Goal: Task Accomplishment & Management: Use online tool/utility

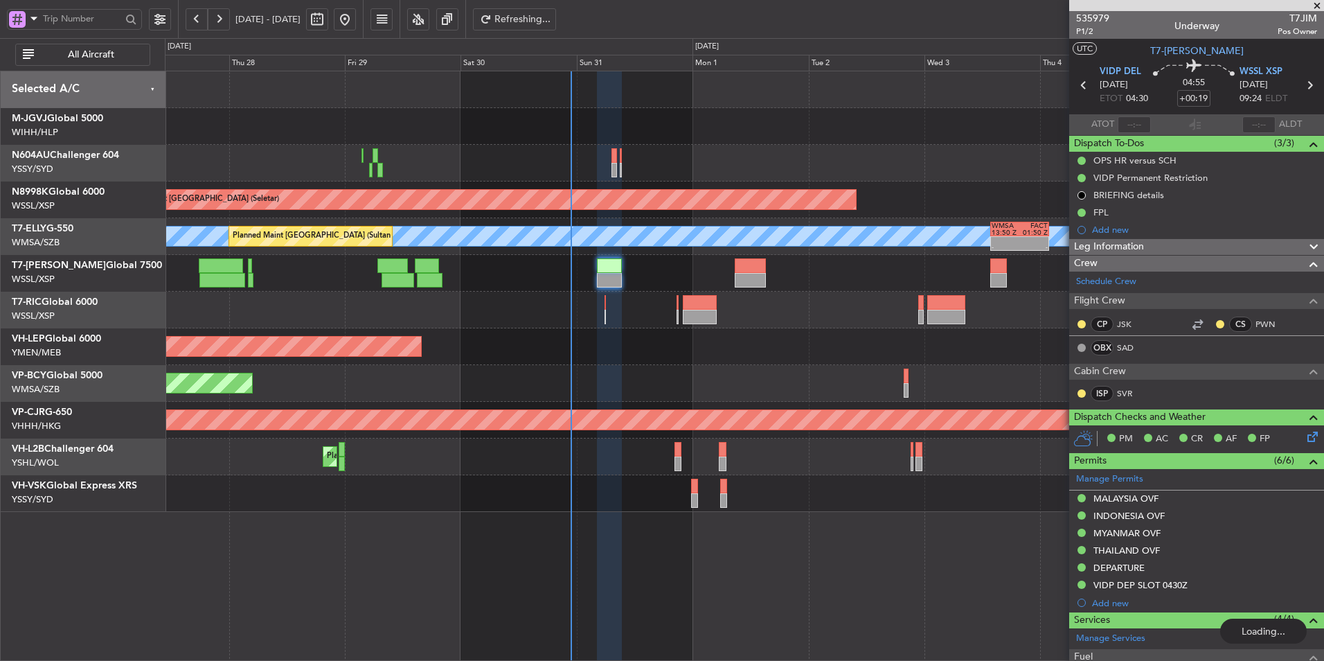
click at [608, 312] on div at bounding box center [744, 310] width 1159 height 37
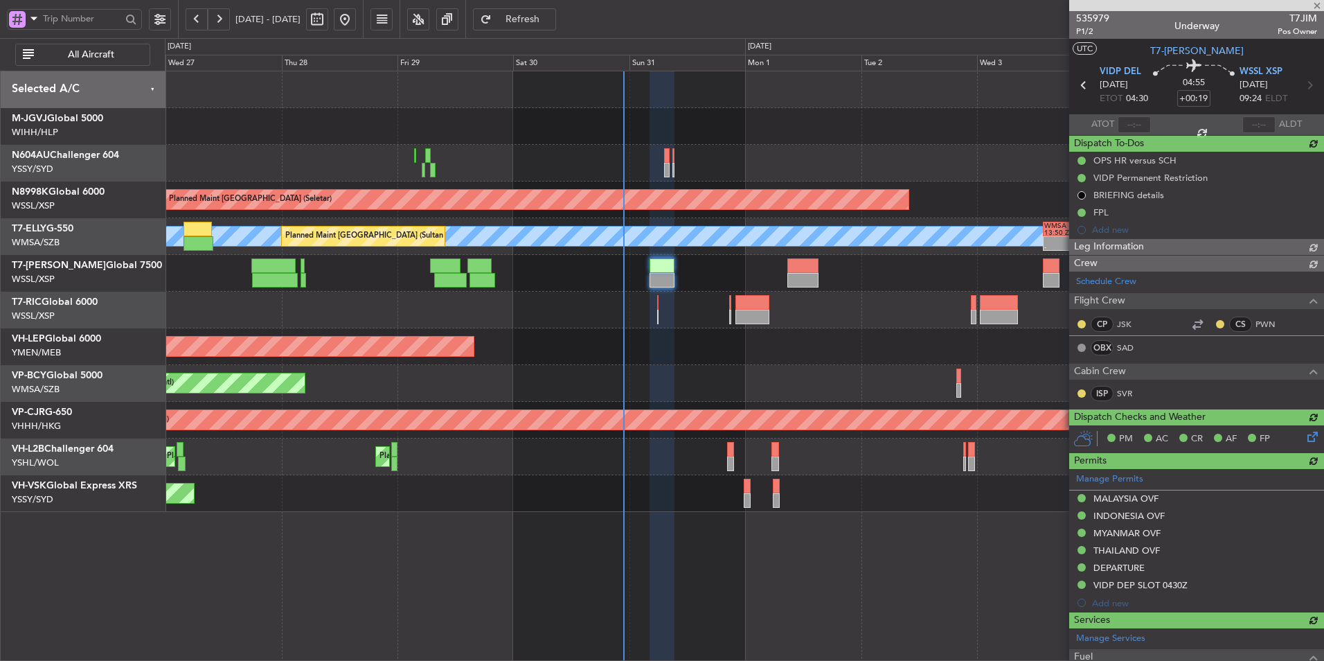
click at [587, 340] on div "Unplanned Maint Wichita (Wichita Mid-continent)" at bounding box center [744, 346] width 1159 height 37
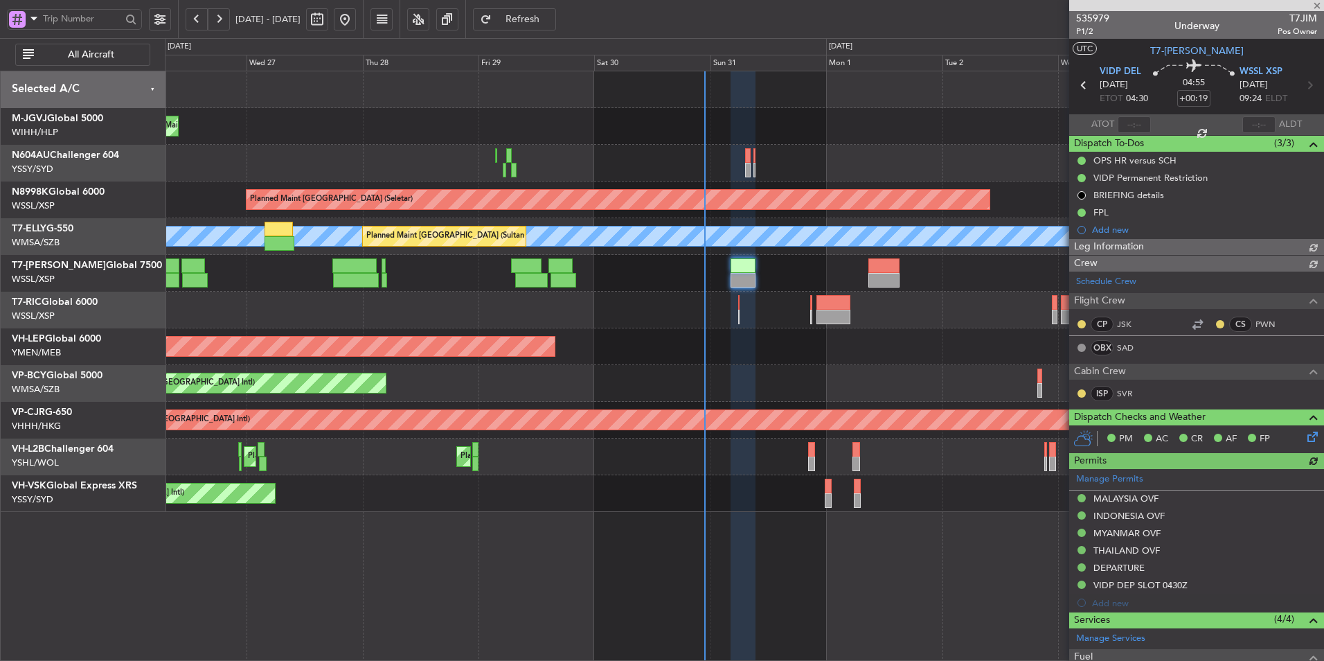
type input "[PERSON_NAME] (HHAFI)"
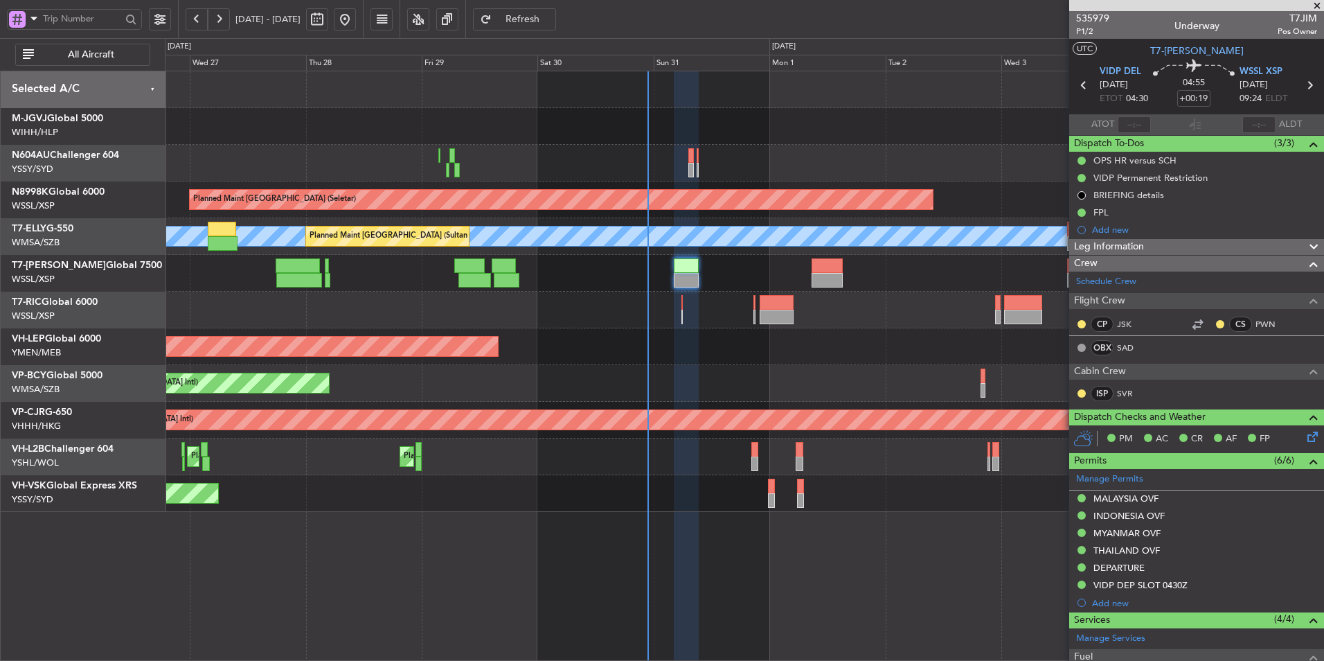
click at [681, 308] on div at bounding box center [744, 310] width 1159 height 37
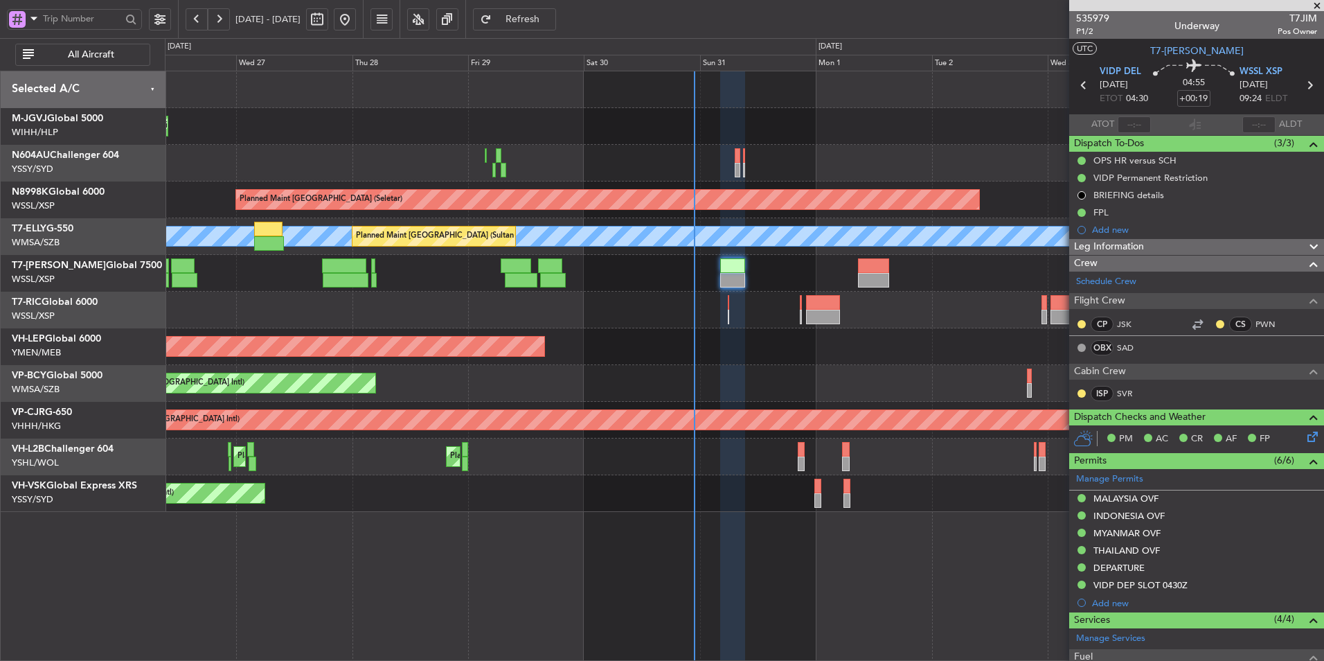
click at [637, 296] on div at bounding box center [744, 310] width 1159 height 37
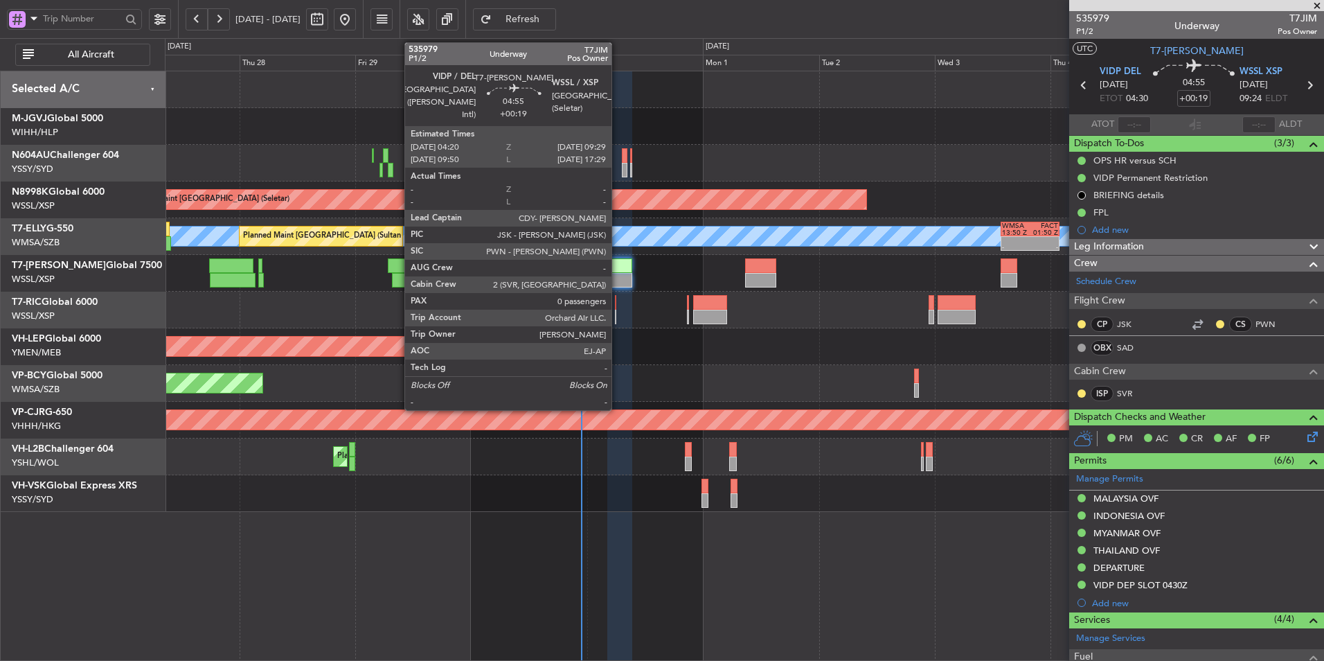
click at [618, 276] on div at bounding box center [620, 280] width 25 height 15
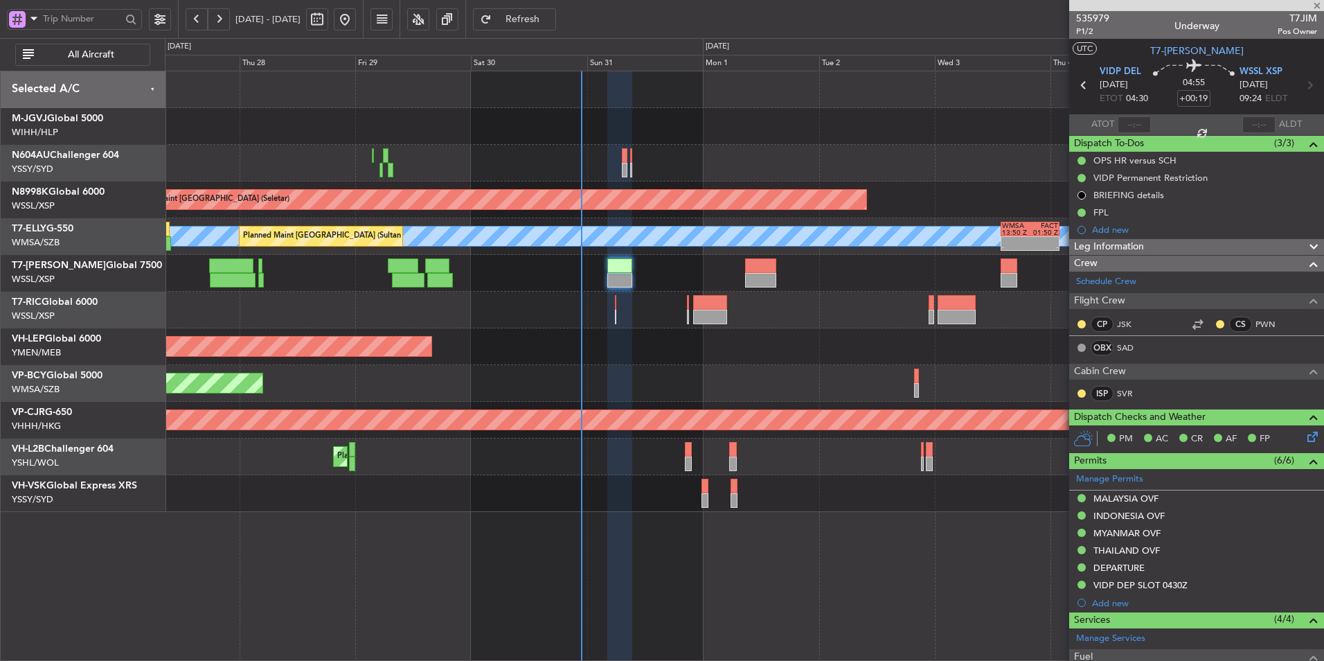
click at [467, 384] on div "Planned Maint [GEOGRAPHIC_DATA] ([GEOGRAPHIC_DATA] Intl)" at bounding box center [744, 383] width 1159 height 37
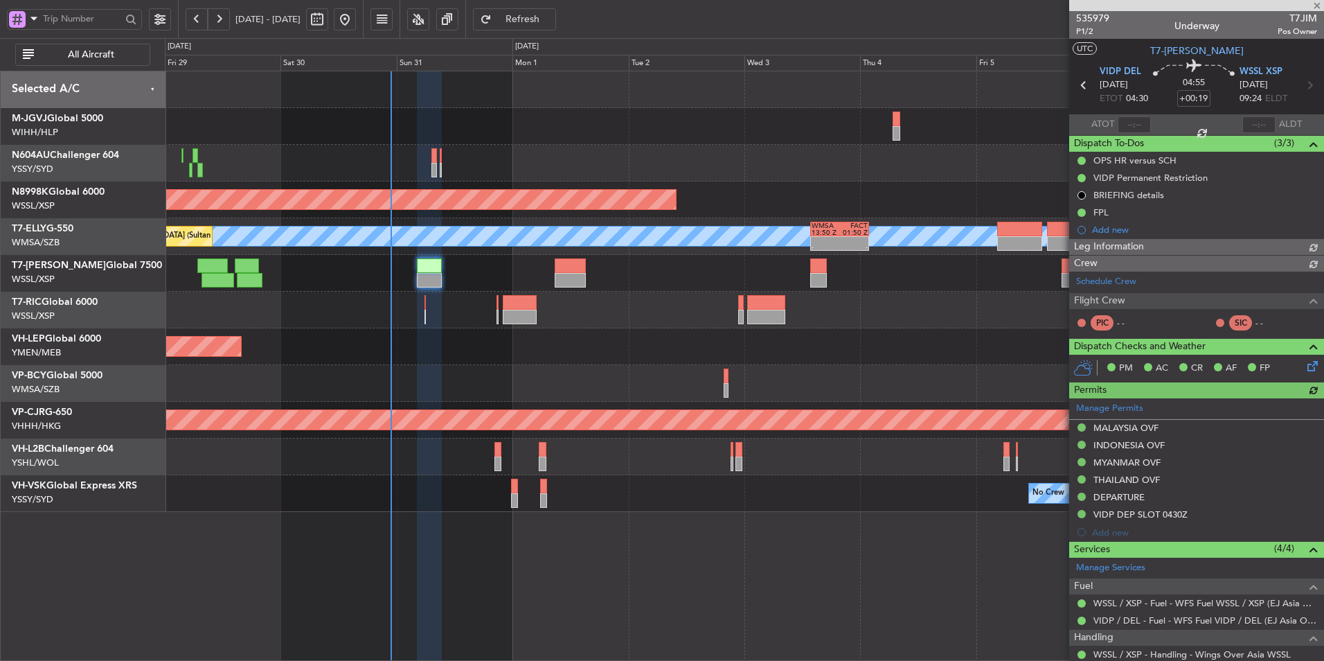
type input "[PERSON_NAME] (HHAFI)"
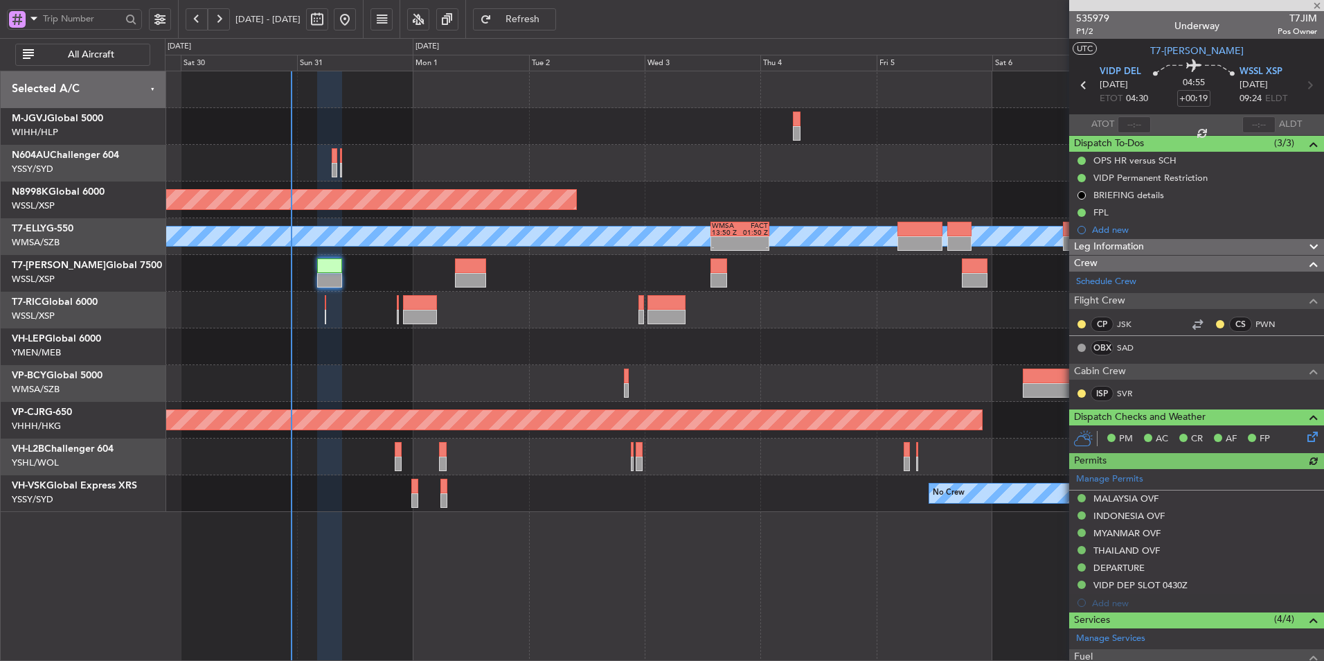
click at [554, 386] on div "Planned Maint [GEOGRAPHIC_DATA] ([GEOGRAPHIC_DATA] Intl)" at bounding box center [744, 383] width 1159 height 37
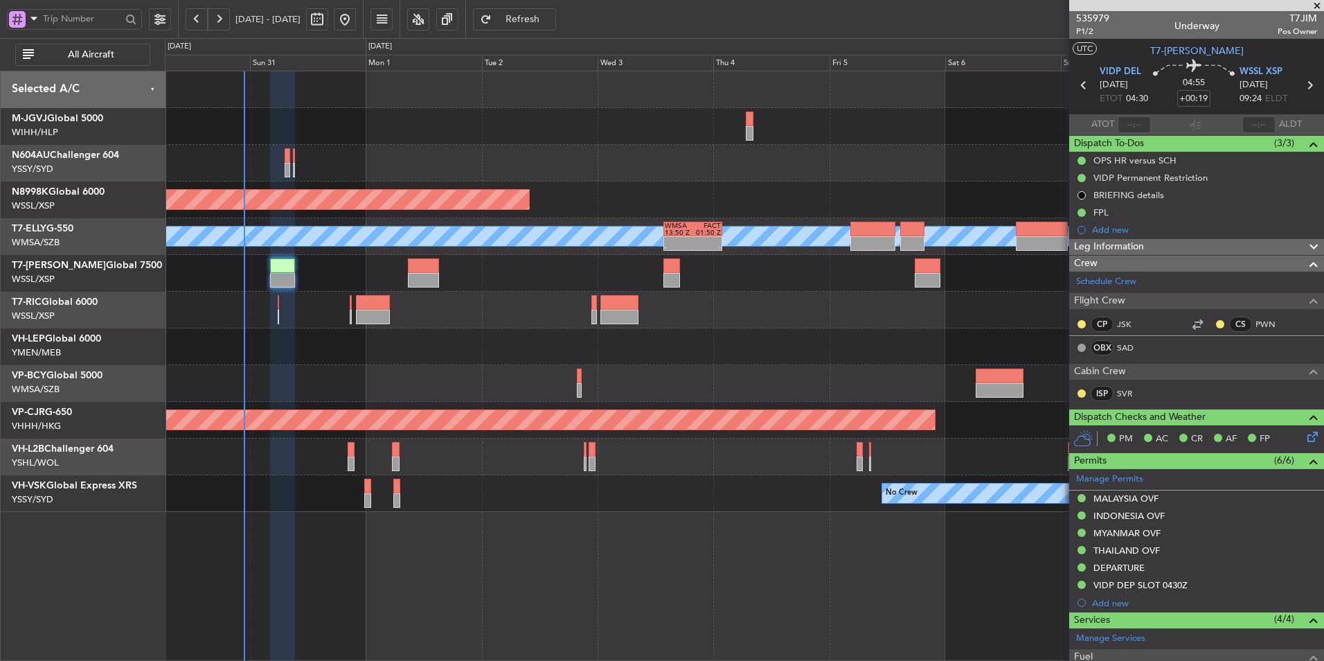
click at [487, 385] on div "Planned Maint [GEOGRAPHIC_DATA] ([GEOGRAPHIC_DATA] Intl)" at bounding box center [744, 383] width 1159 height 37
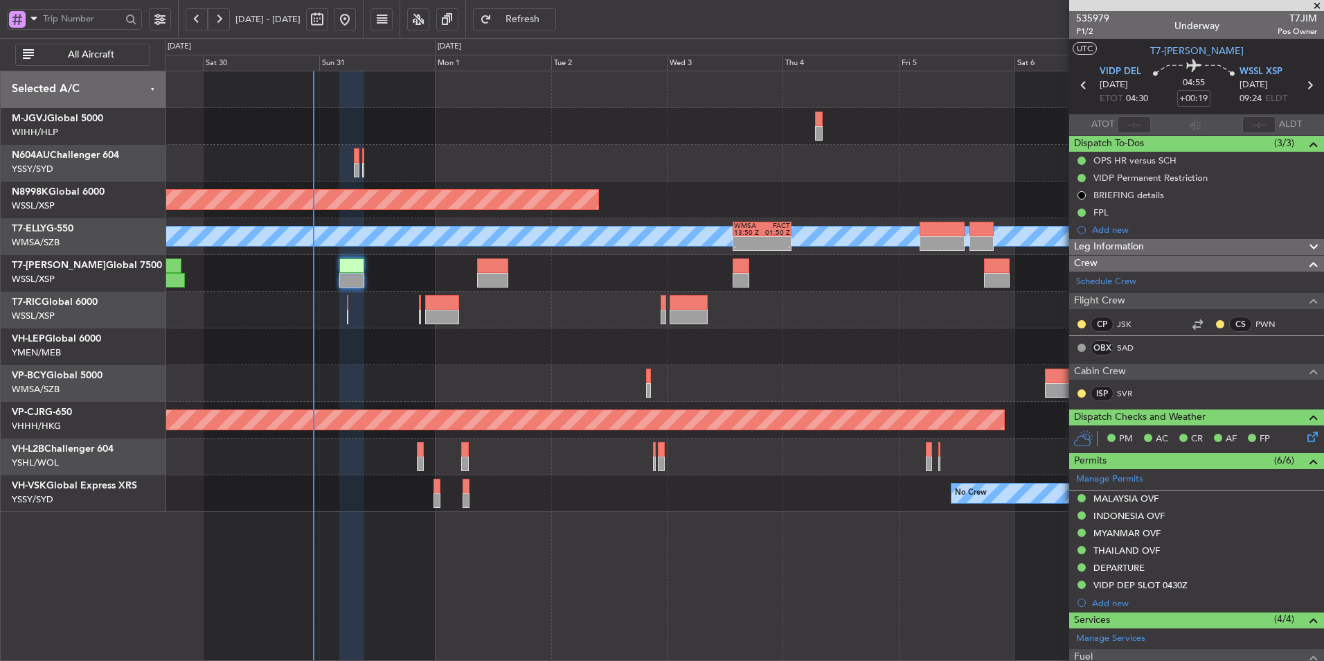
click at [573, 351] on div "Unplanned Maint Wichita (Wichita Mid-continent)" at bounding box center [744, 346] width 1159 height 37
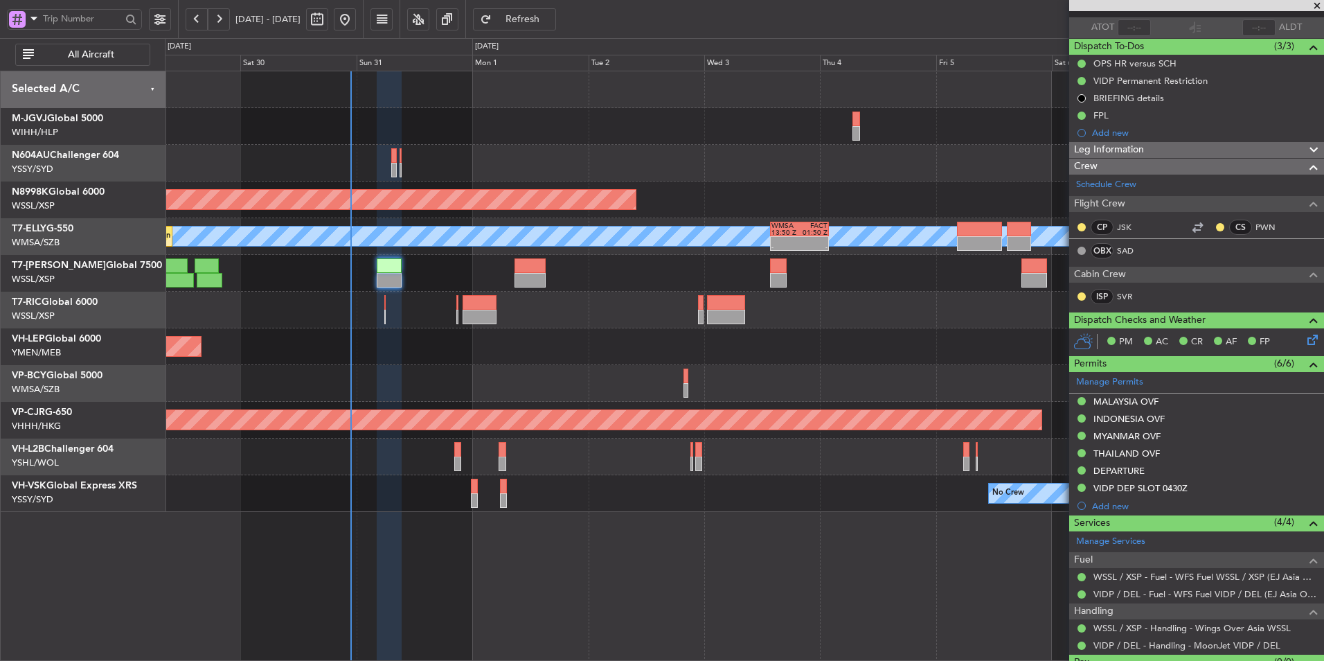
scroll to position [129, 0]
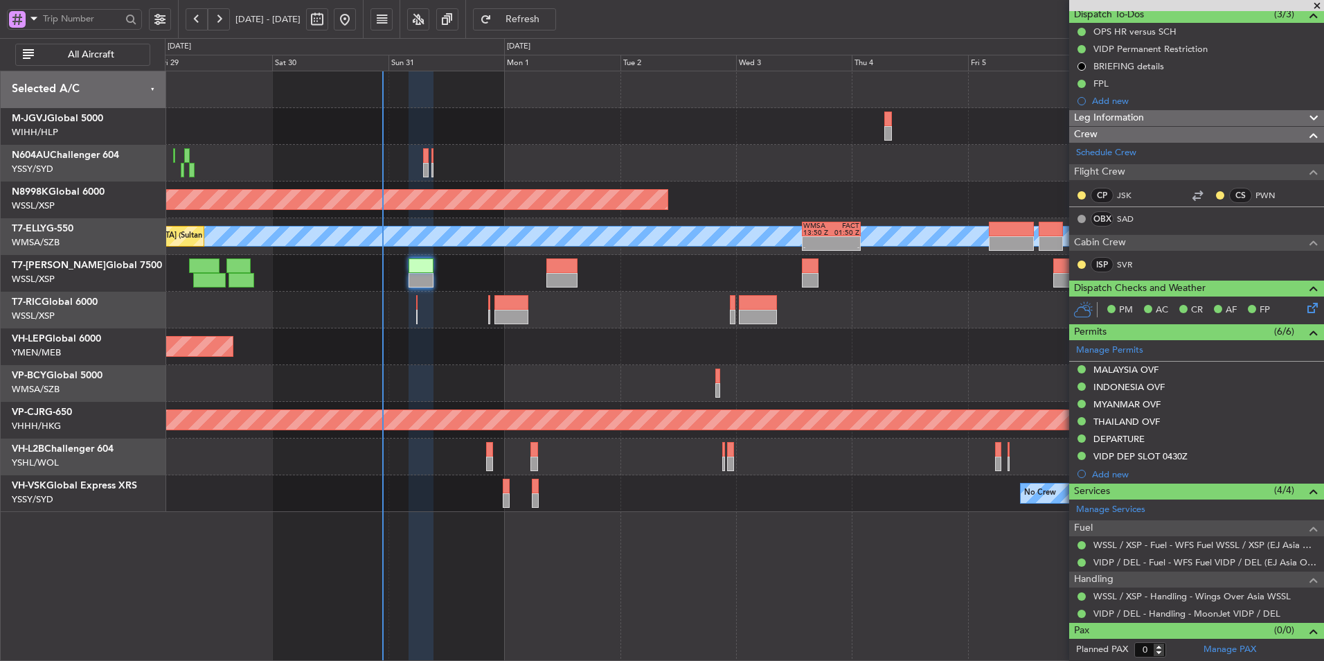
click at [619, 392] on div "Planned Maint [GEOGRAPHIC_DATA] ([GEOGRAPHIC_DATA] Intl)" at bounding box center [744, 383] width 1159 height 37
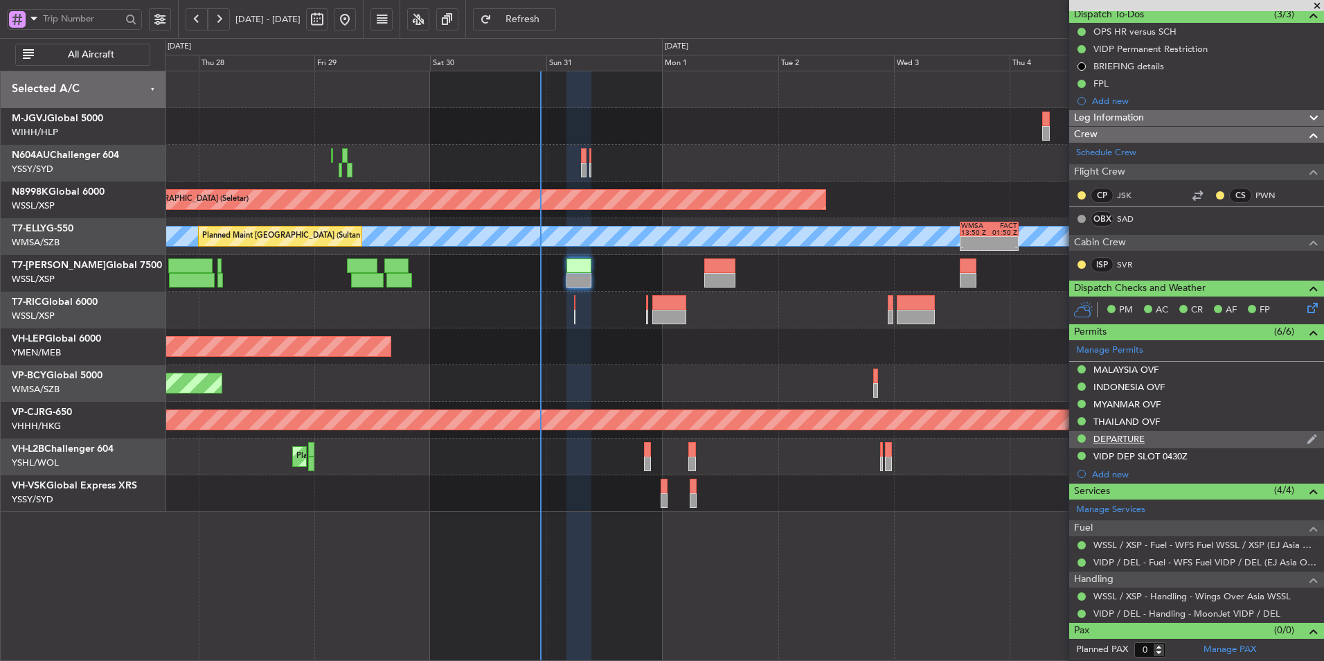
scroll to position [0, 0]
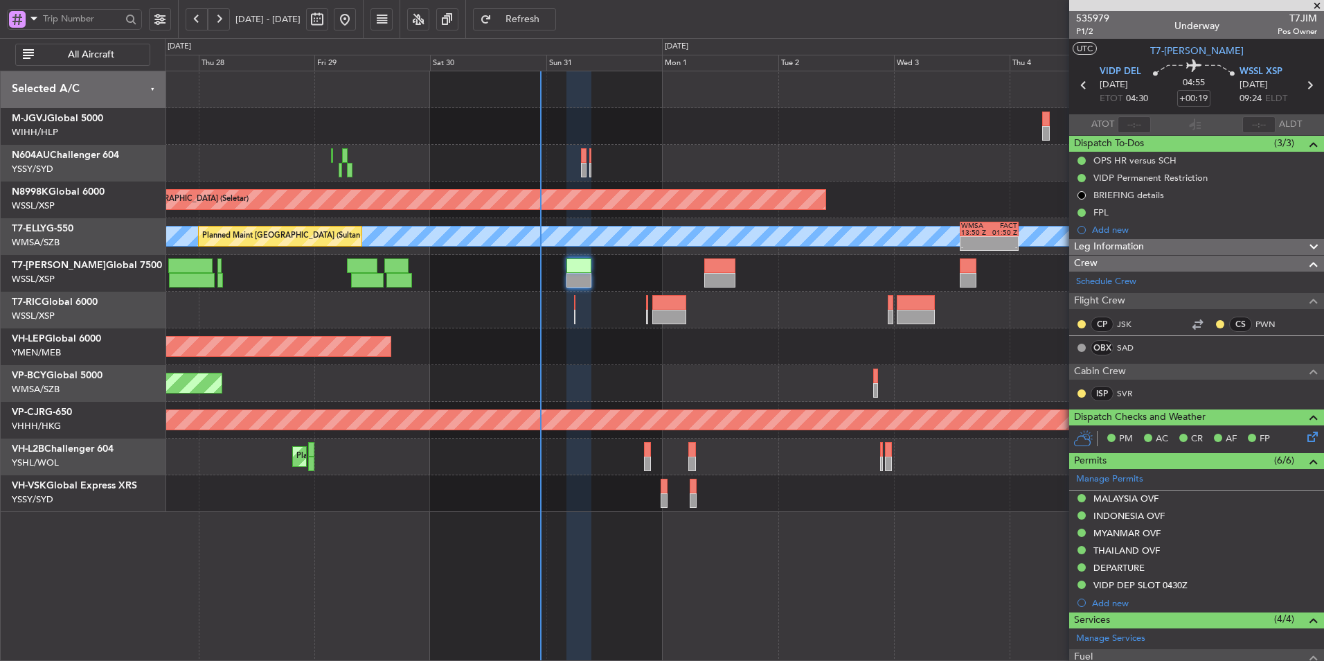
click at [554, 380] on div "Planned Maint [GEOGRAPHIC_DATA] ([GEOGRAPHIC_DATA] Intl)" at bounding box center [744, 383] width 1159 height 37
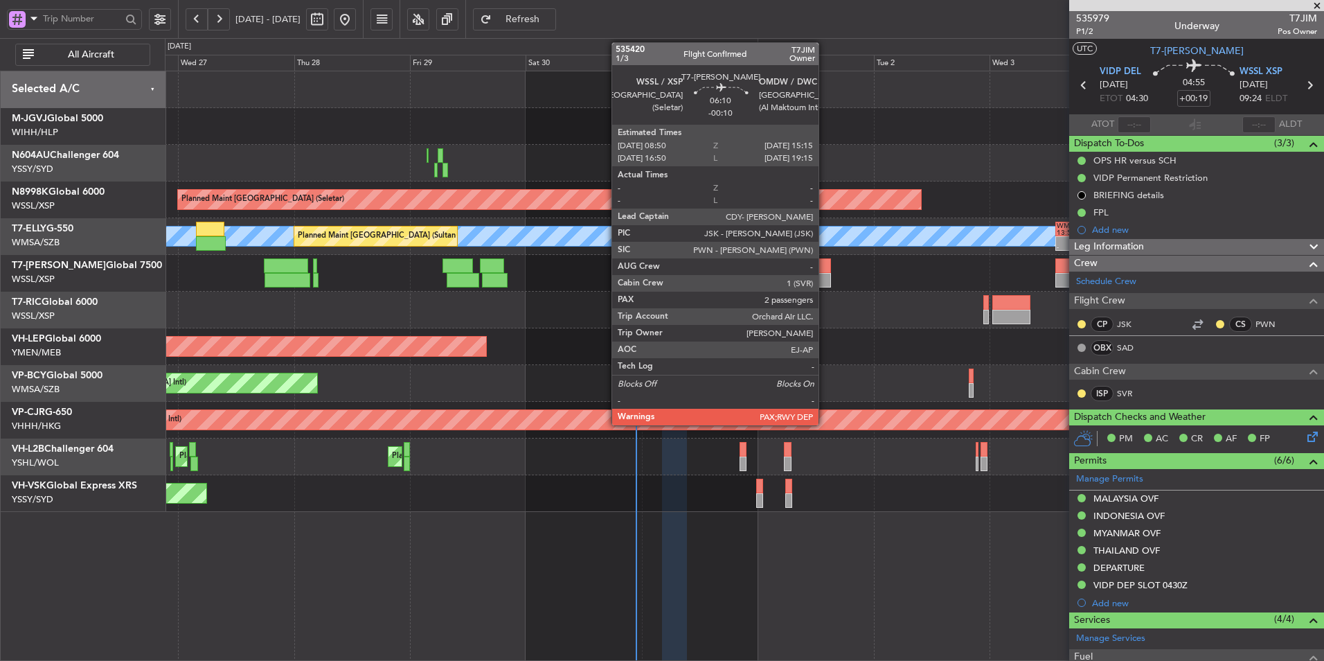
click at [825, 269] on div at bounding box center [815, 265] width 31 height 15
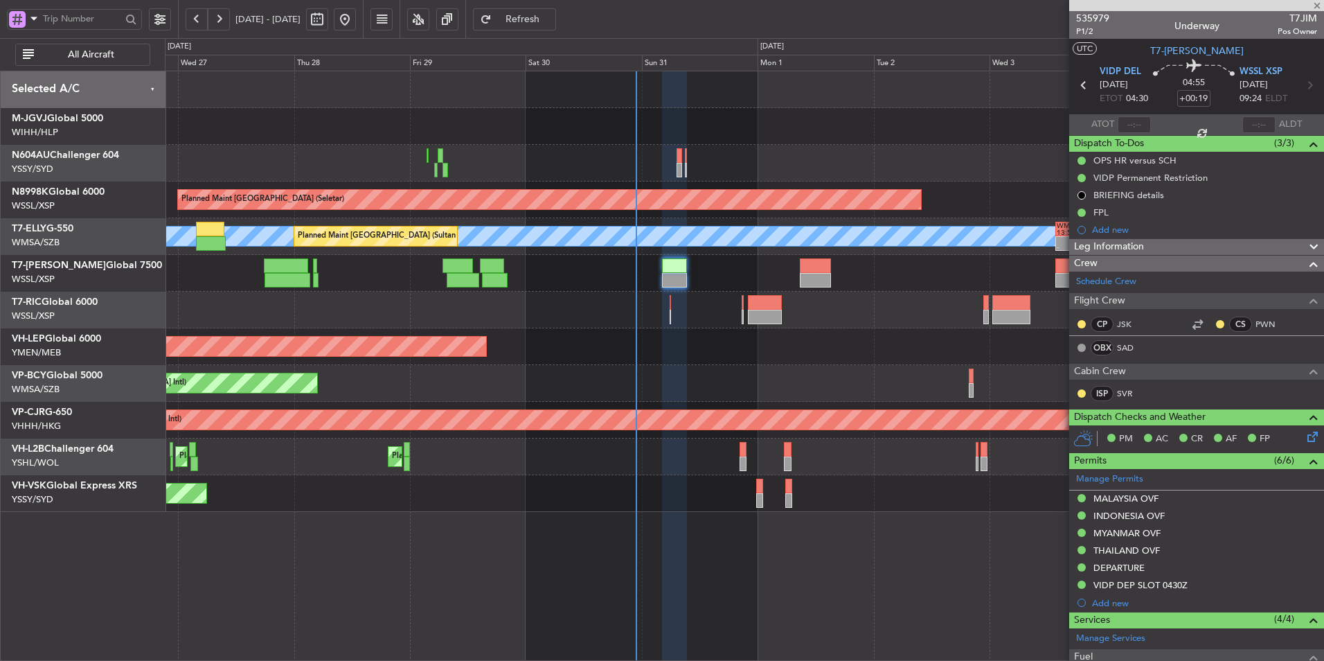
type input "-00:10"
type input "2"
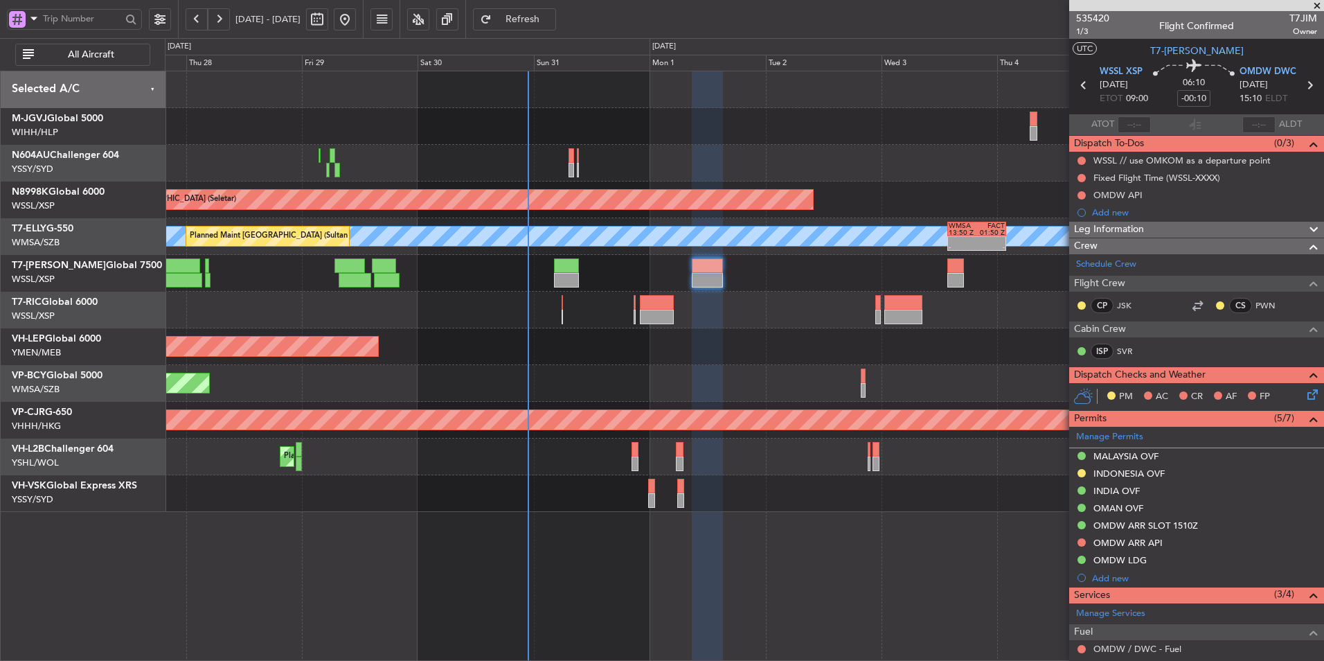
click at [753, 366] on div "Planned Maint [GEOGRAPHIC_DATA] ([GEOGRAPHIC_DATA] Intl)" at bounding box center [744, 383] width 1159 height 37
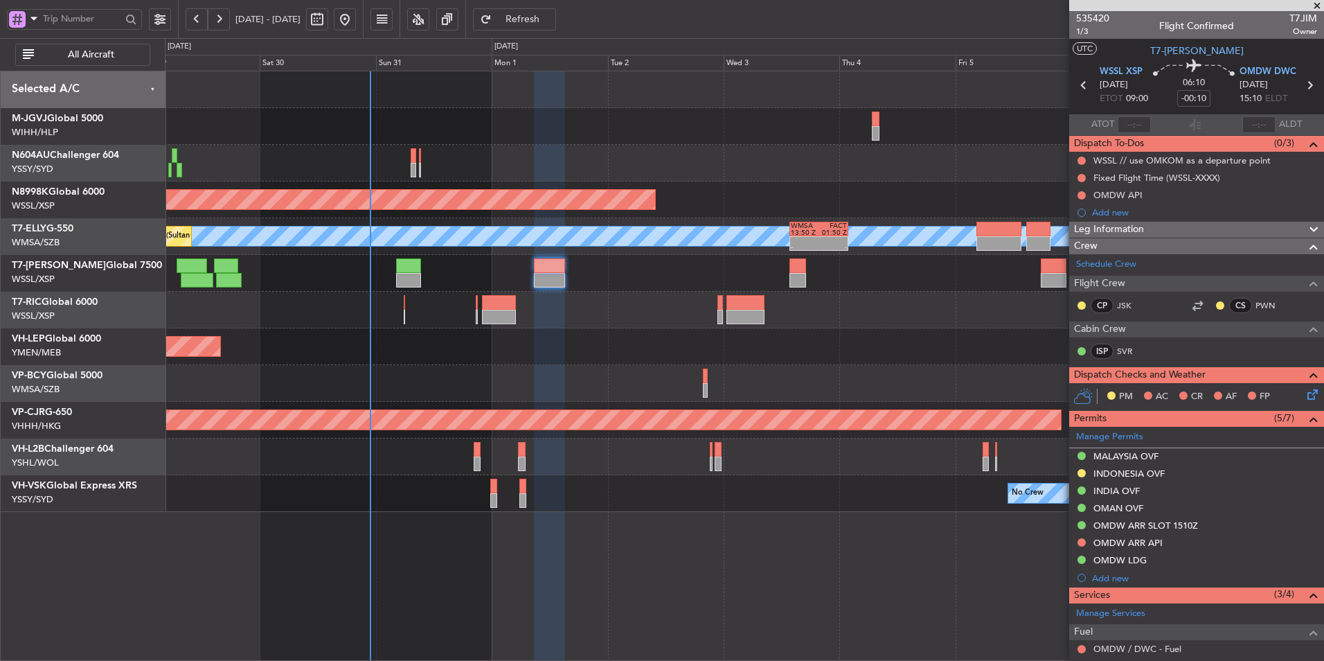
click at [570, 366] on div "Planned Maint [GEOGRAPHIC_DATA] ([GEOGRAPHIC_DATA] Intl)" at bounding box center [744, 383] width 1159 height 37
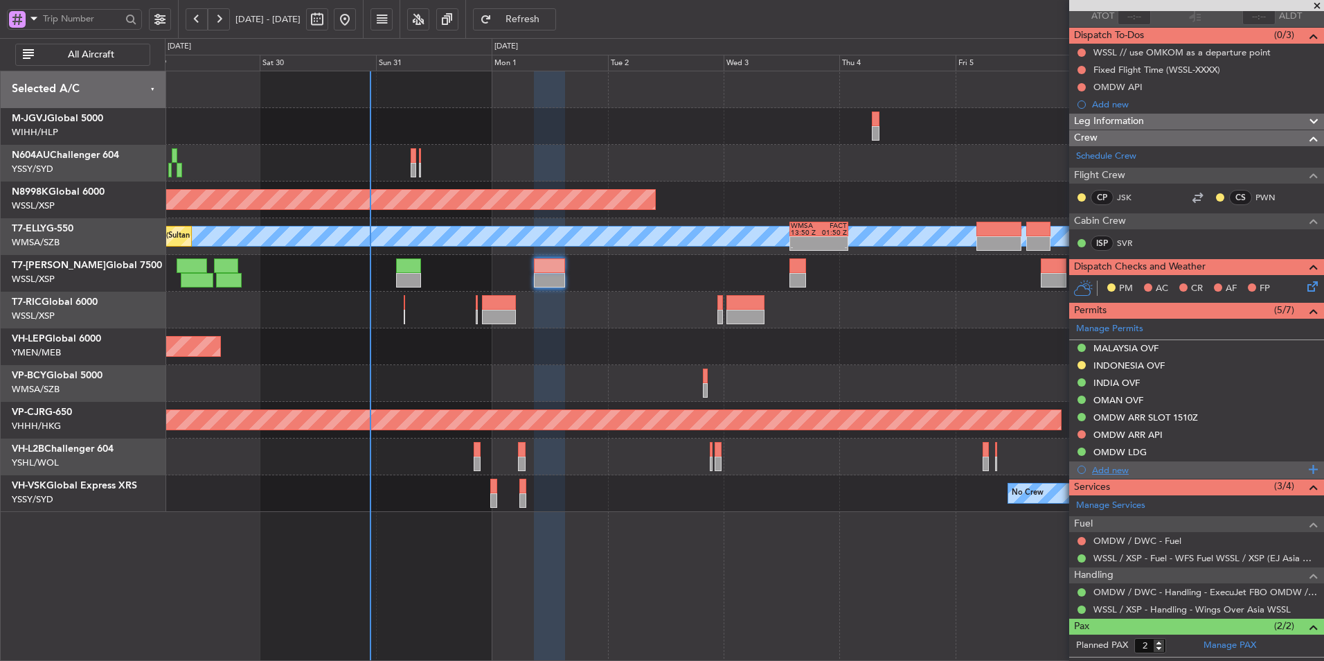
scroll to position [166, 0]
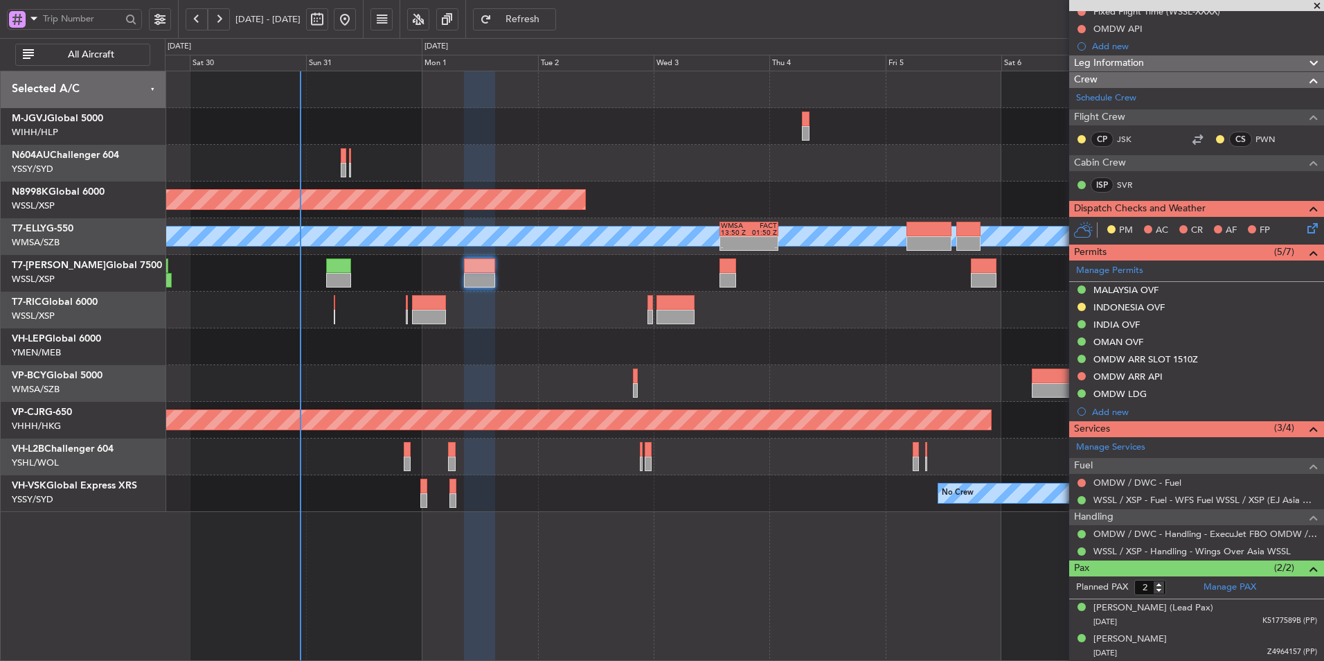
click at [709, 371] on div "Planned Maint [GEOGRAPHIC_DATA] ([GEOGRAPHIC_DATA] Intl)" at bounding box center [744, 383] width 1159 height 37
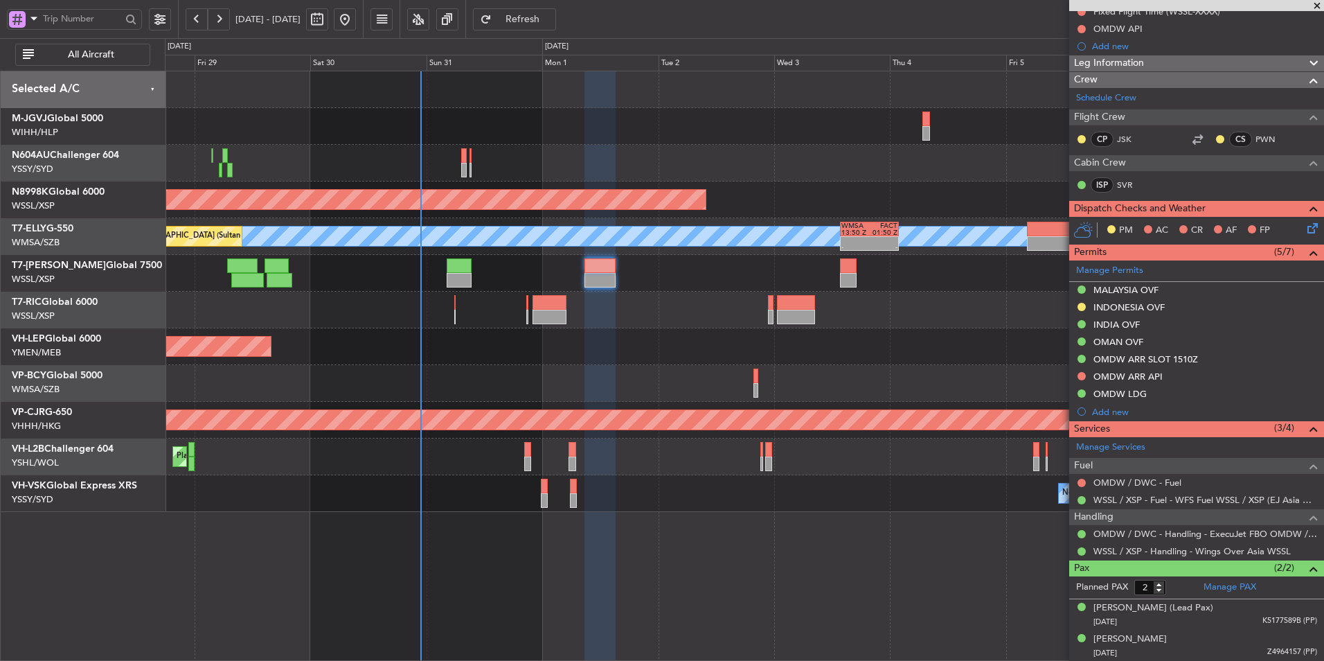
click at [515, 400] on div "Planned Maint [GEOGRAPHIC_DATA] ([GEOGRAPHIC_DATA] Intl)" at bounding box center [744, 383] width 1159 height 37
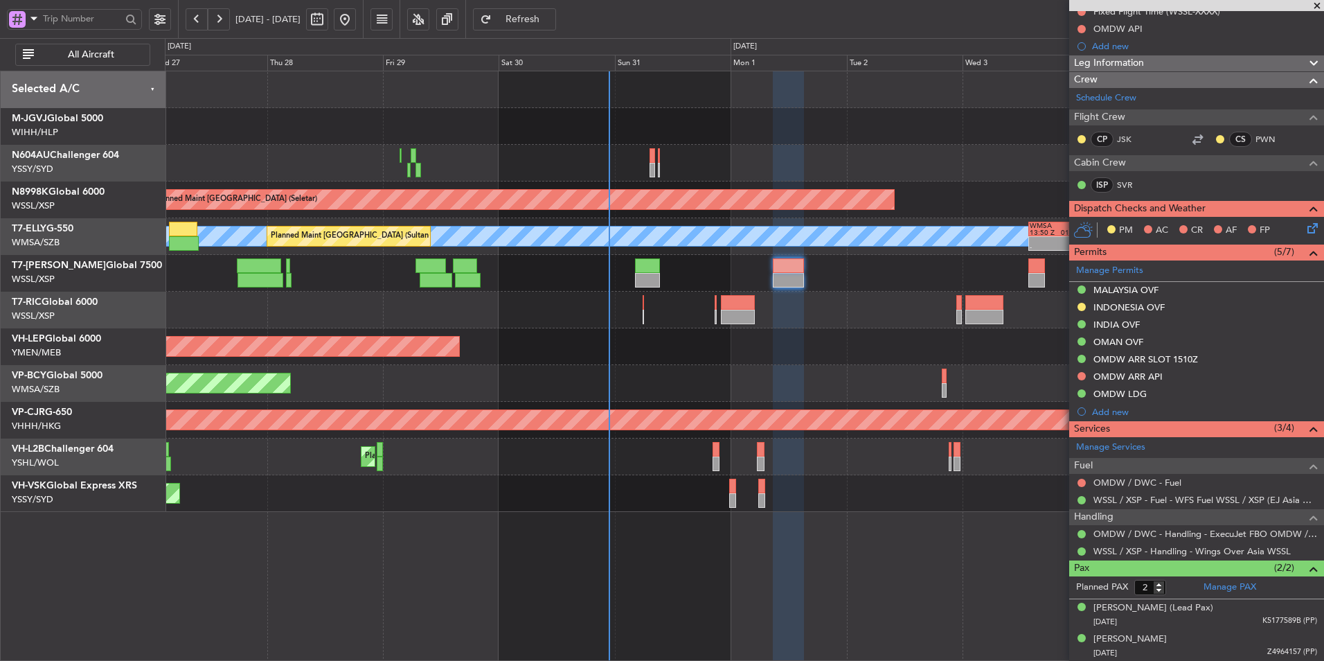
click at [429, 526] on div "Planned Maint [GEOGRAPHIC_DATA] (Halim Intl) Planned Maint [GEOGRAPHIC_DATA] (S…" at bounding box center [745, 366] width 1160 height 590
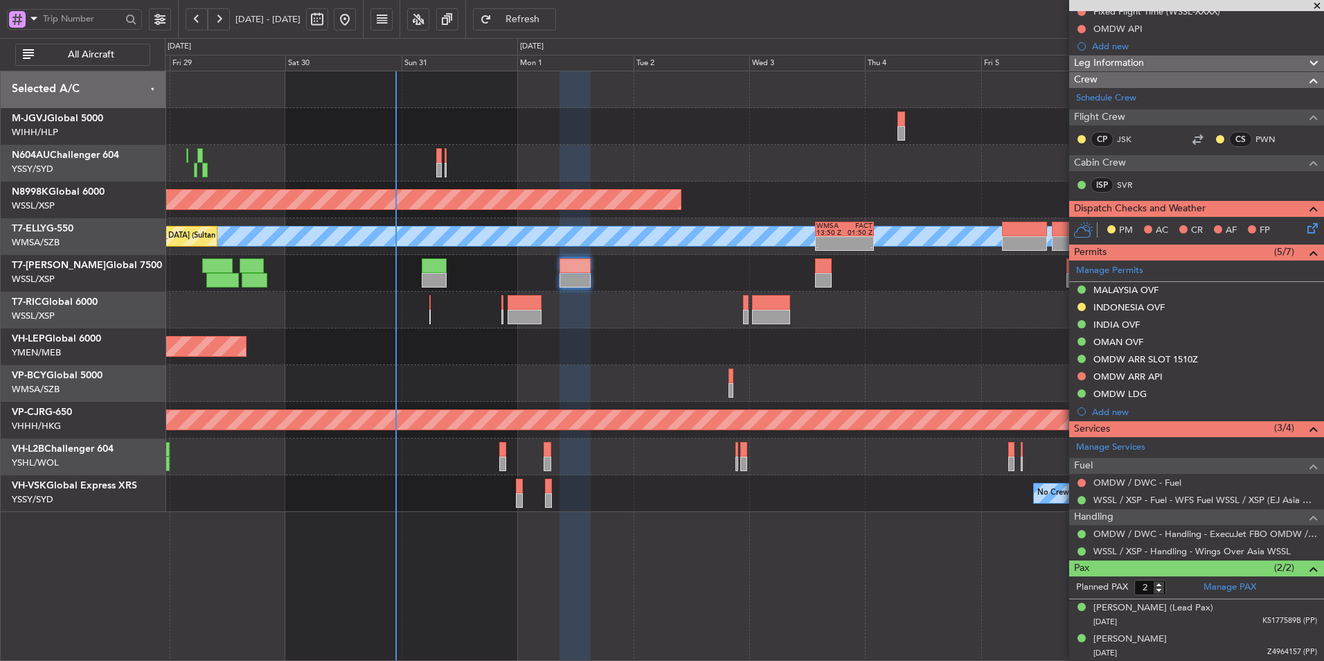
click at [583, 393] on div "Planned Maint [GEOGRAPHIC_DATA] ([GEOGRAPHIC_DATA] Intl)" at bounding box center [744, 383] width 1159 height 37
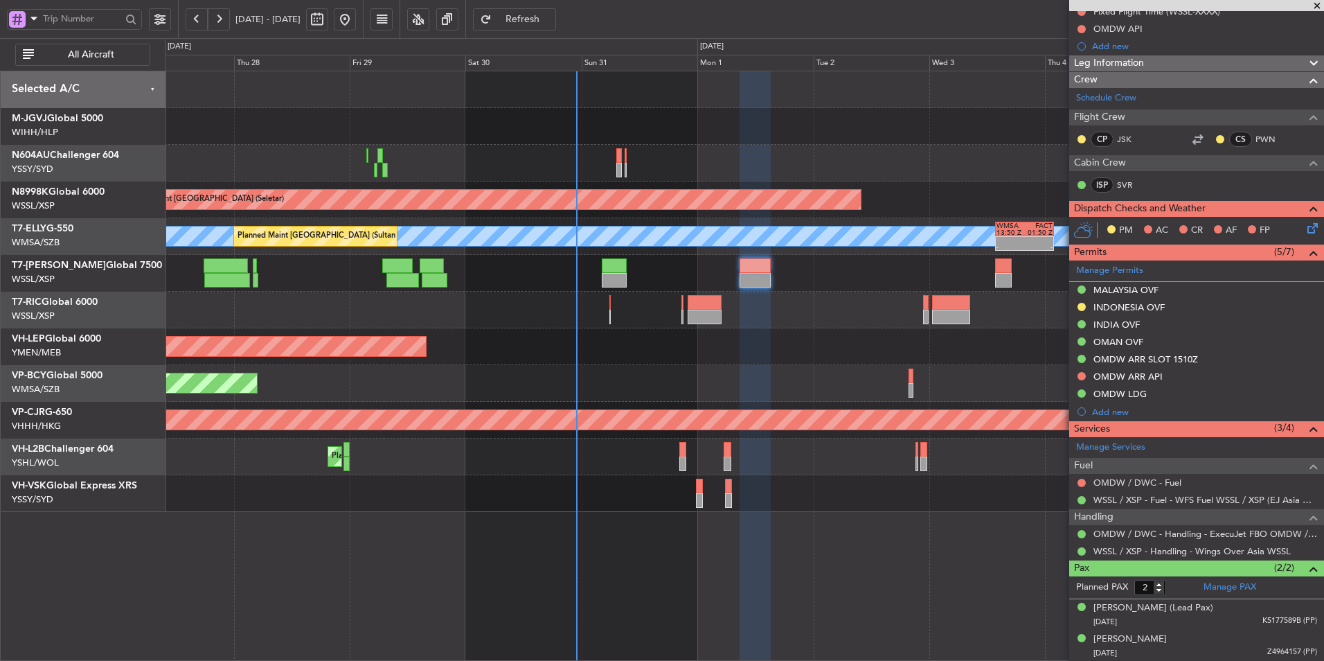
click at [656, 337] on div "Planned Maint [GEOGRAPHIC_DATA] (Halim Intl) Planned Maint [GEOGRAPHIC_DATA] (S…" at bounding box center [744, 291] width 1159 height 441
click at [661, 180] on div at bounding box center [744, 163] width 1159 height 37
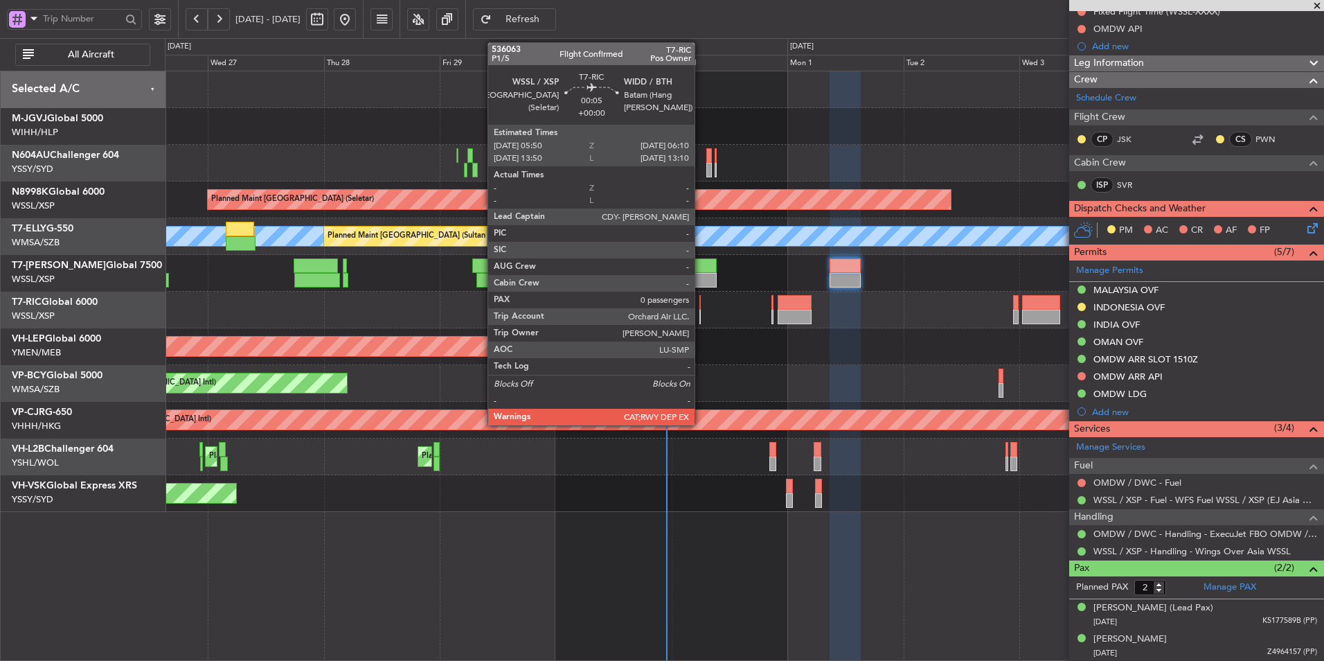
click at [701, 304] on div at bounding box center [701, 302] width 2 height 15
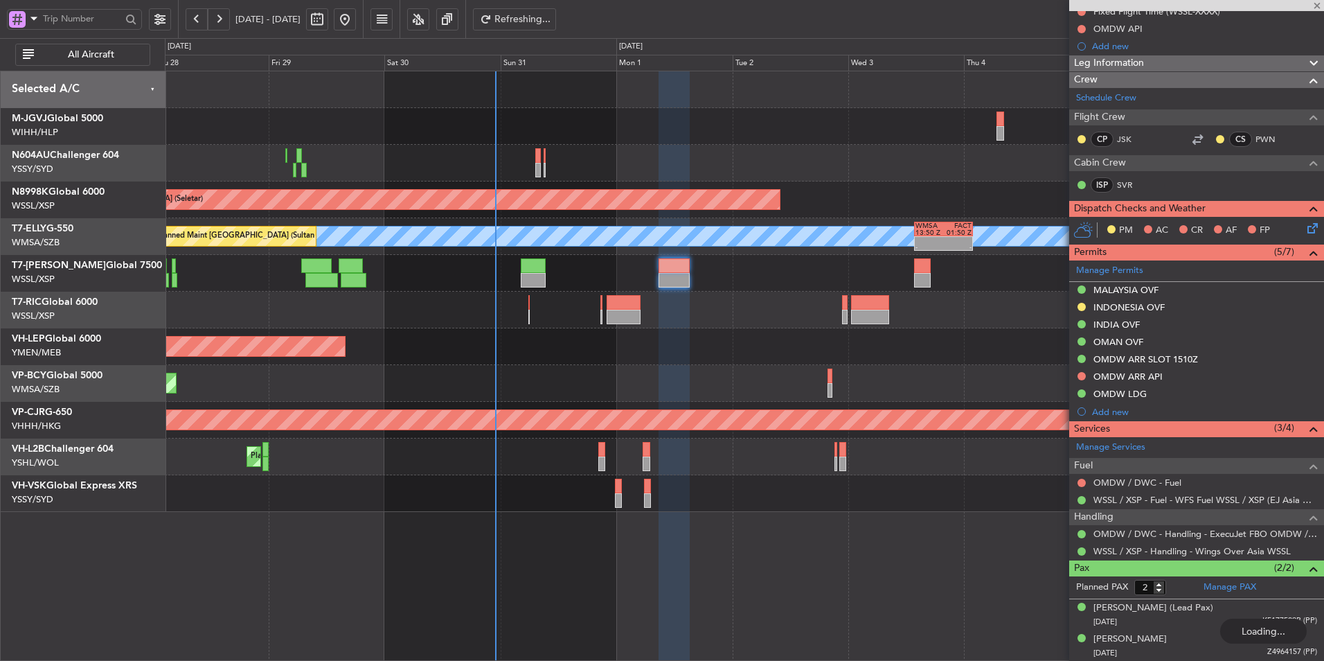
click at [580, 336] on div "Unplanned Maint Wichita (Wichita Mid-continent)" at bounding box center [744, 346] width 1159 height 37
type input "0"
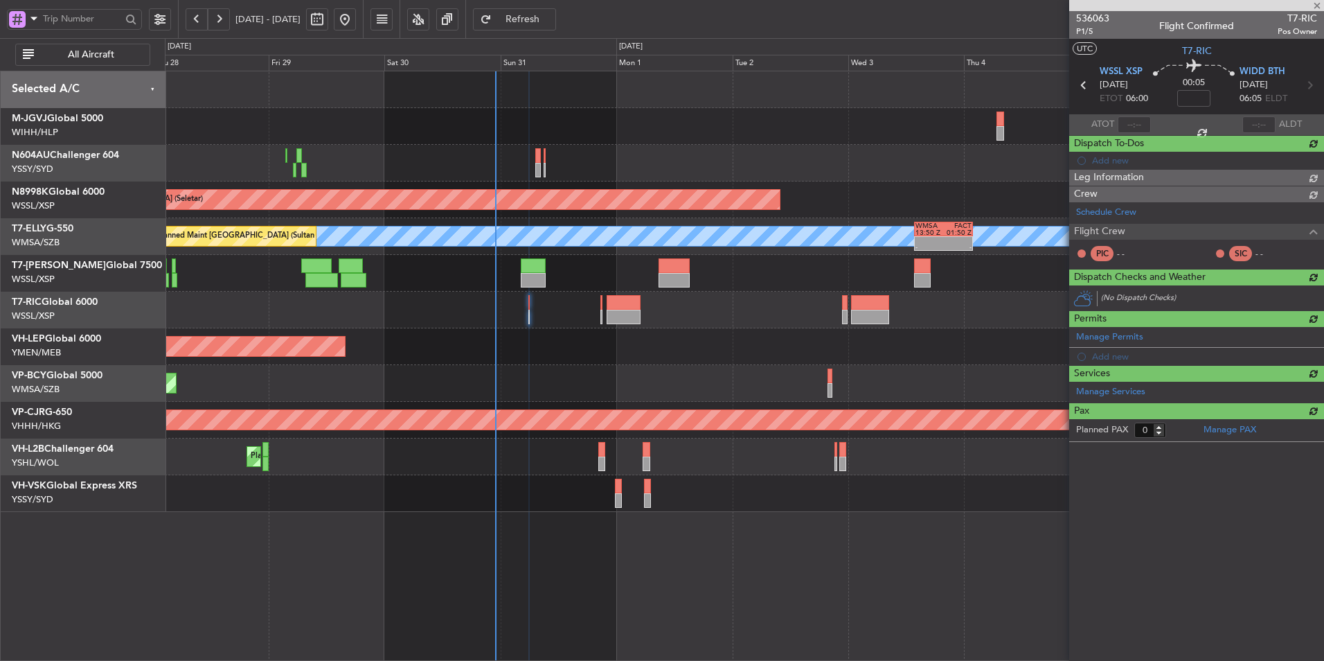
scroll to position [0, 0]
type input "-00:10"
type input "2"
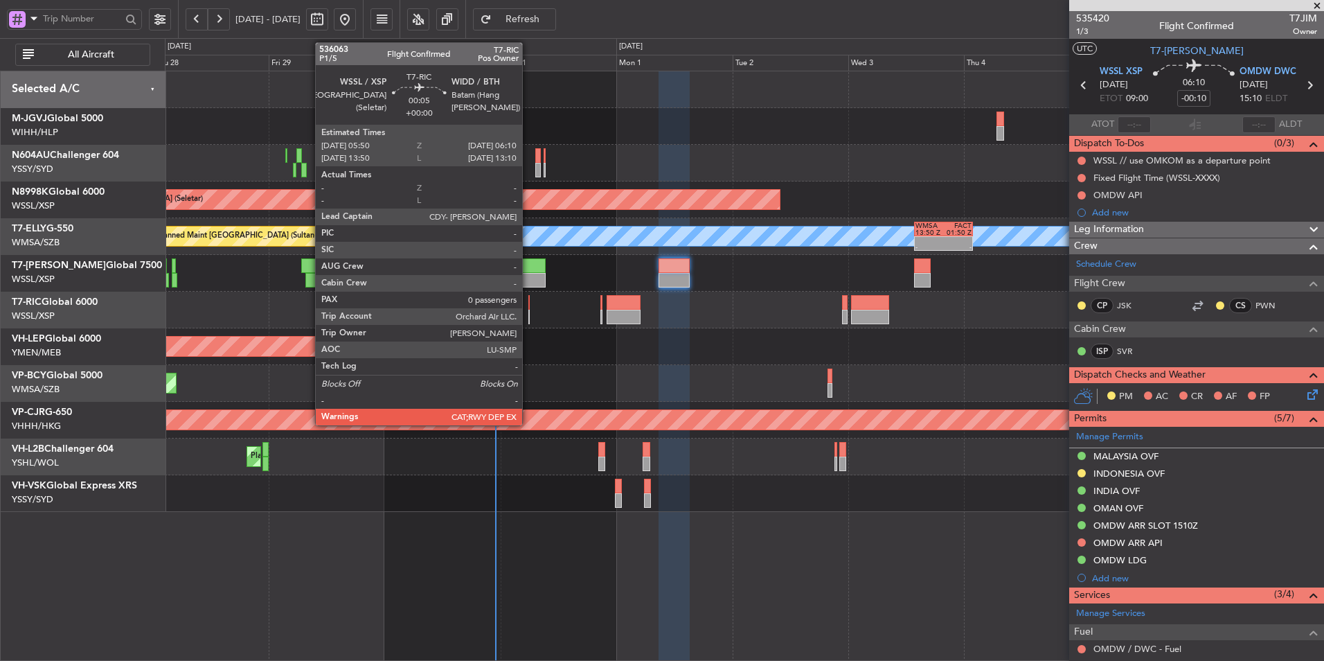
click at [529, 311] on div at bounding box center [530, 317] width 2 height 15
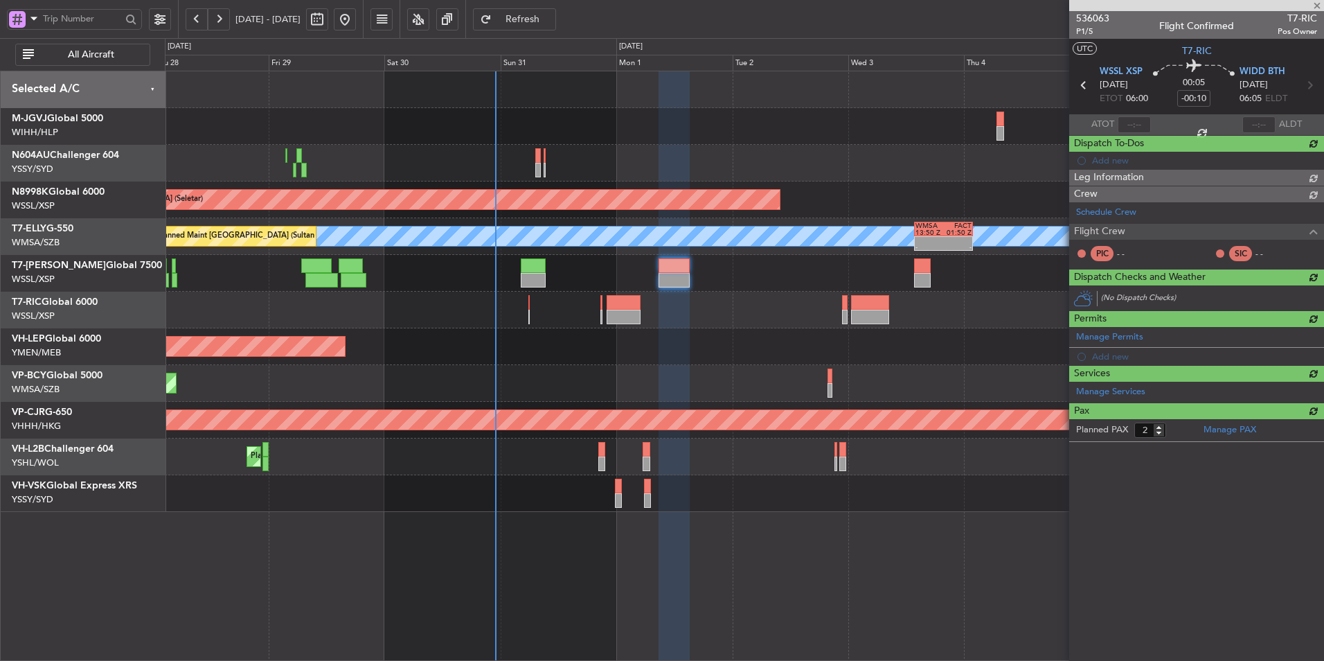
type input "0"
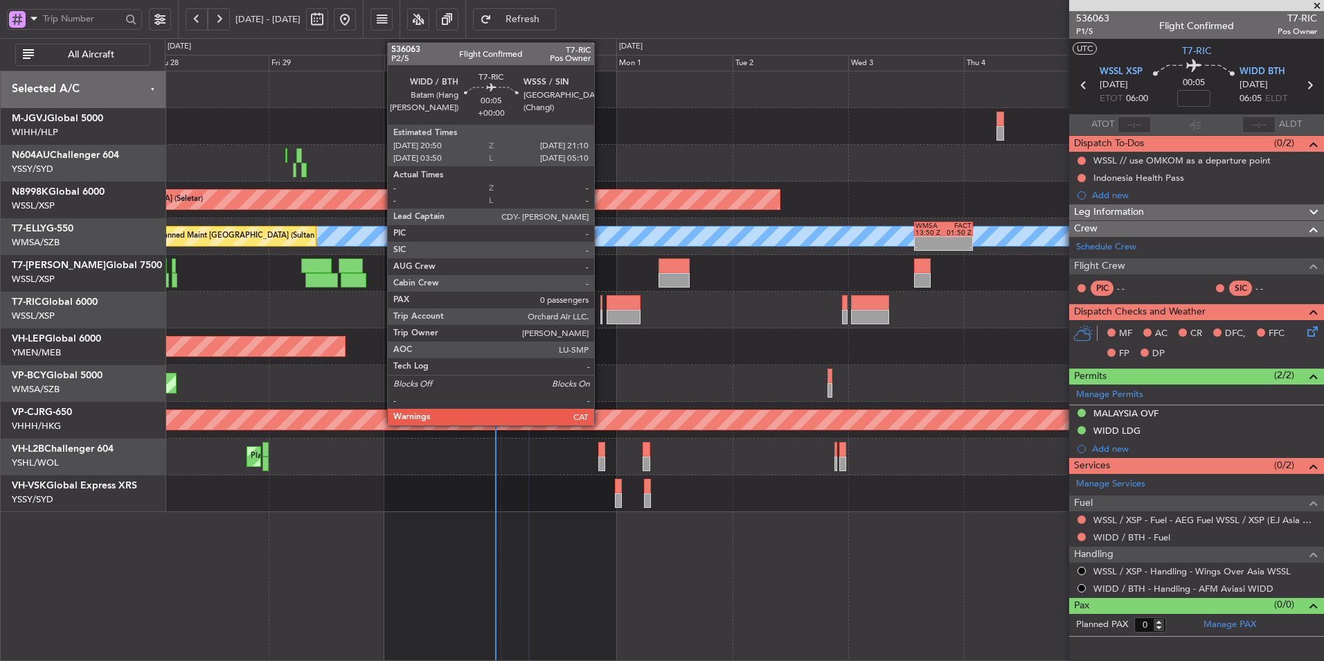
click at [601, 308] on div at bounding box center [602, 302] width 2 height 15
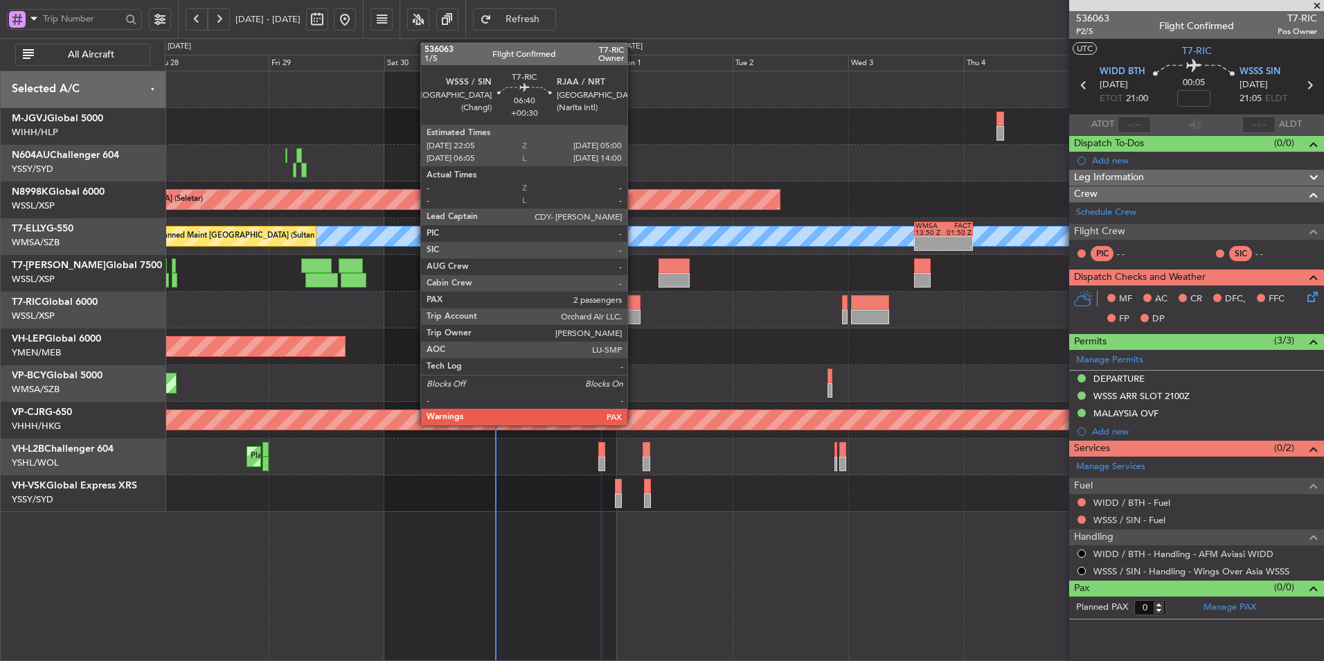
click at [634, 312] on div at bounding box center [624, 317] width 34 height 15
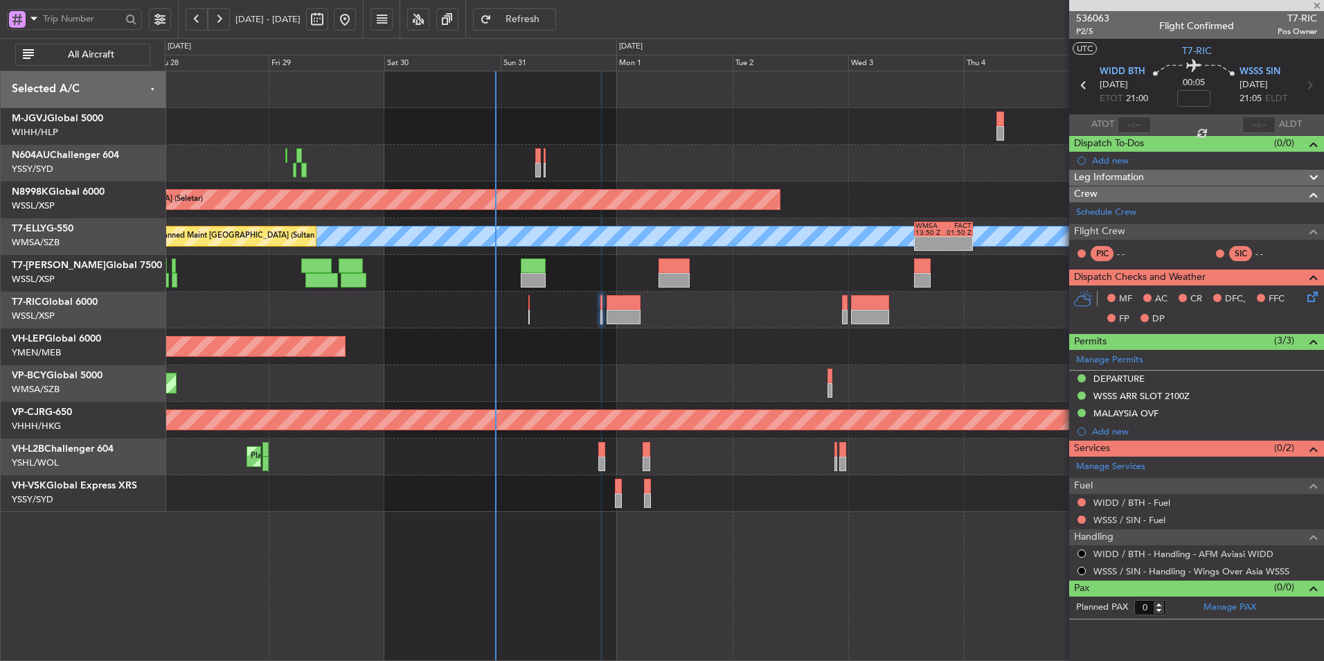
type input "+00:30"
type input "2"
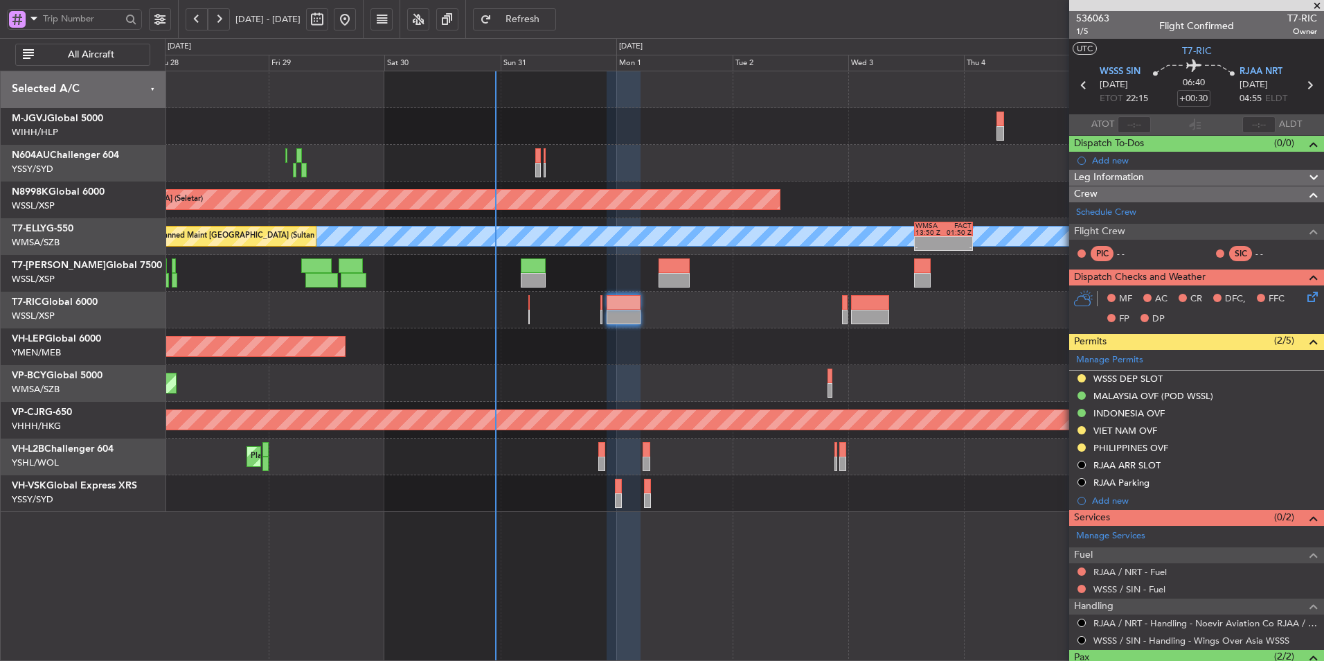
click at [735, 353] on div "Unplanned Maint Wichita (Wichita Mid-continent)" at bounding box center [744, 346] width 1159 height 37
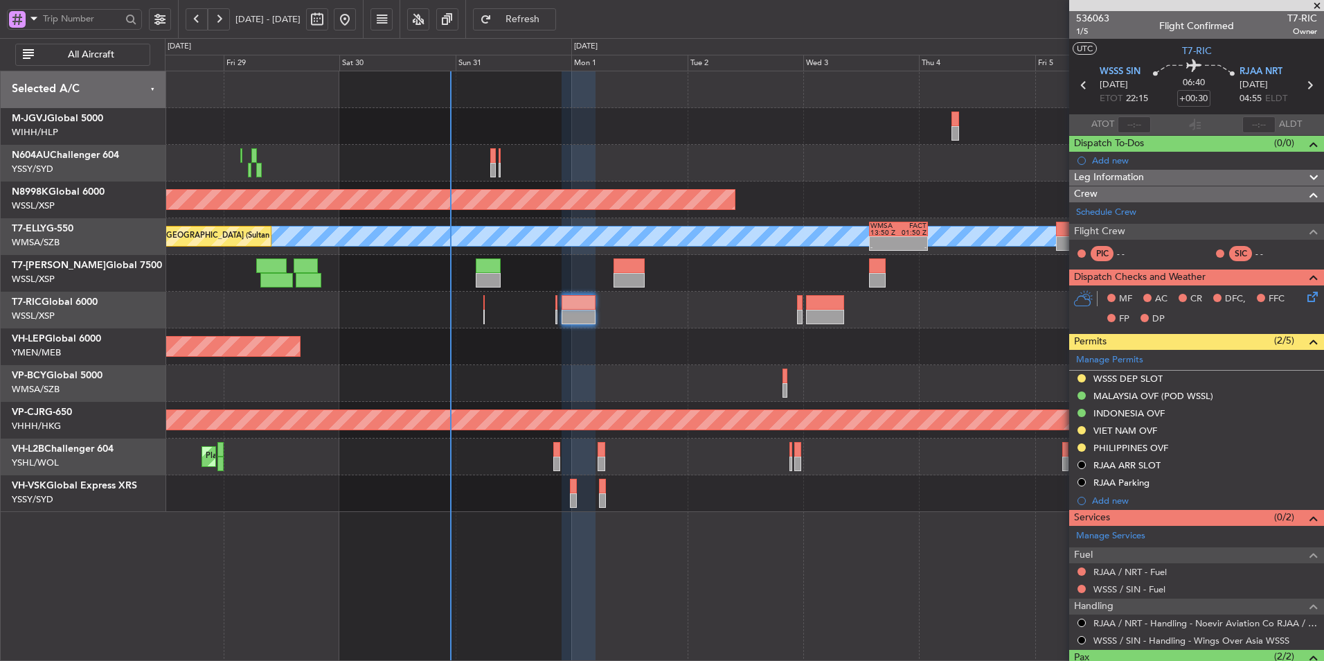
click at [665, 357] on div "Unplanned Maint Wichita (Wichita Mid-continent)" at bounding box center [744, 346] width 1159 height 37
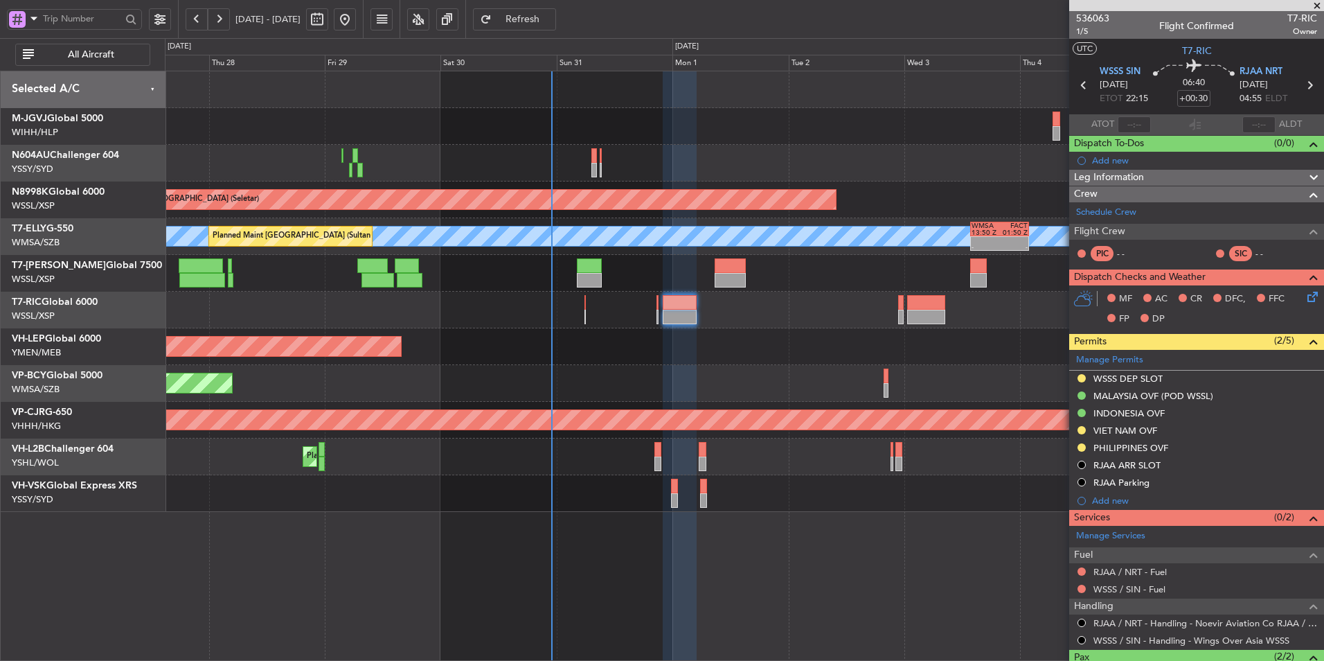
click at [551, 17] on span "Refresh" at bounding box center [523, 20] width 57 height 10
click at [690, 382] on div "Planned Maint [GEOGRAPHIC_DATA] ([GEOGRAPHIC_DATA] Intl)" at bounding box center [744, 383] width 1159 height 37
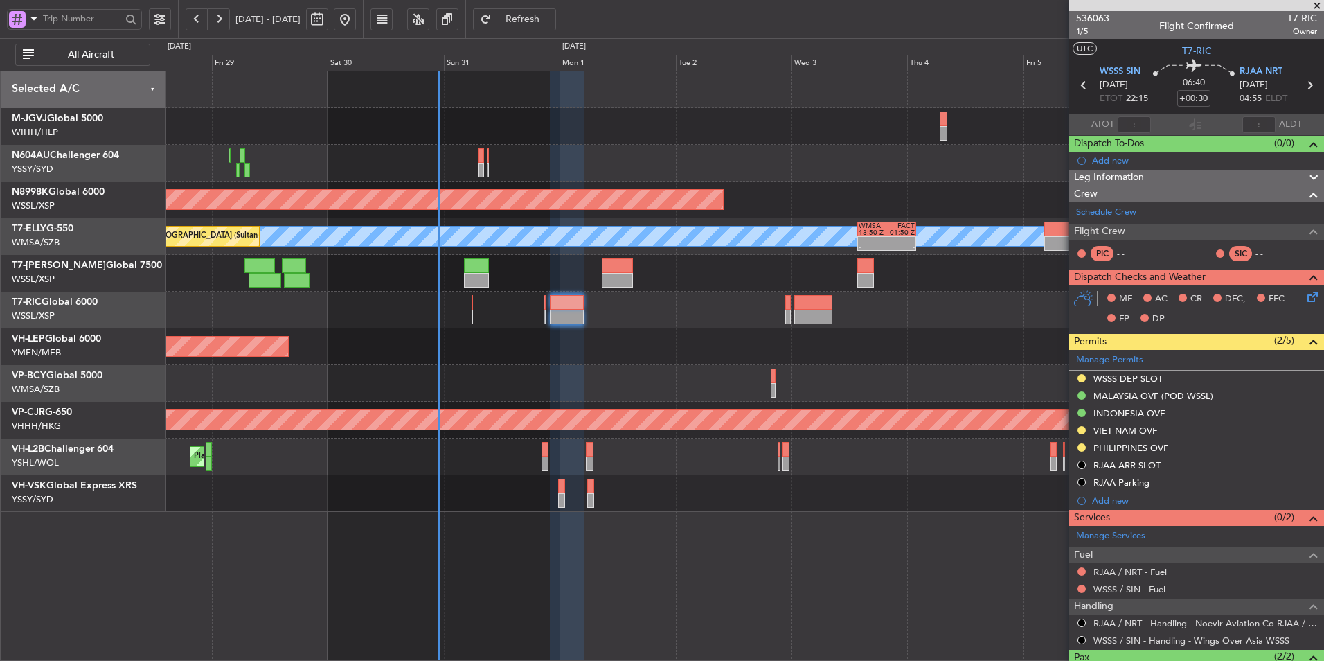
click at [729, 377] on div "Planned Maint [GEOGRAPHIC_DATA] (Halim Intl) Planned Maint [GEOGRAPHIC_DATA] (S…" at bounding box center [744, 291] width 1159 height 441
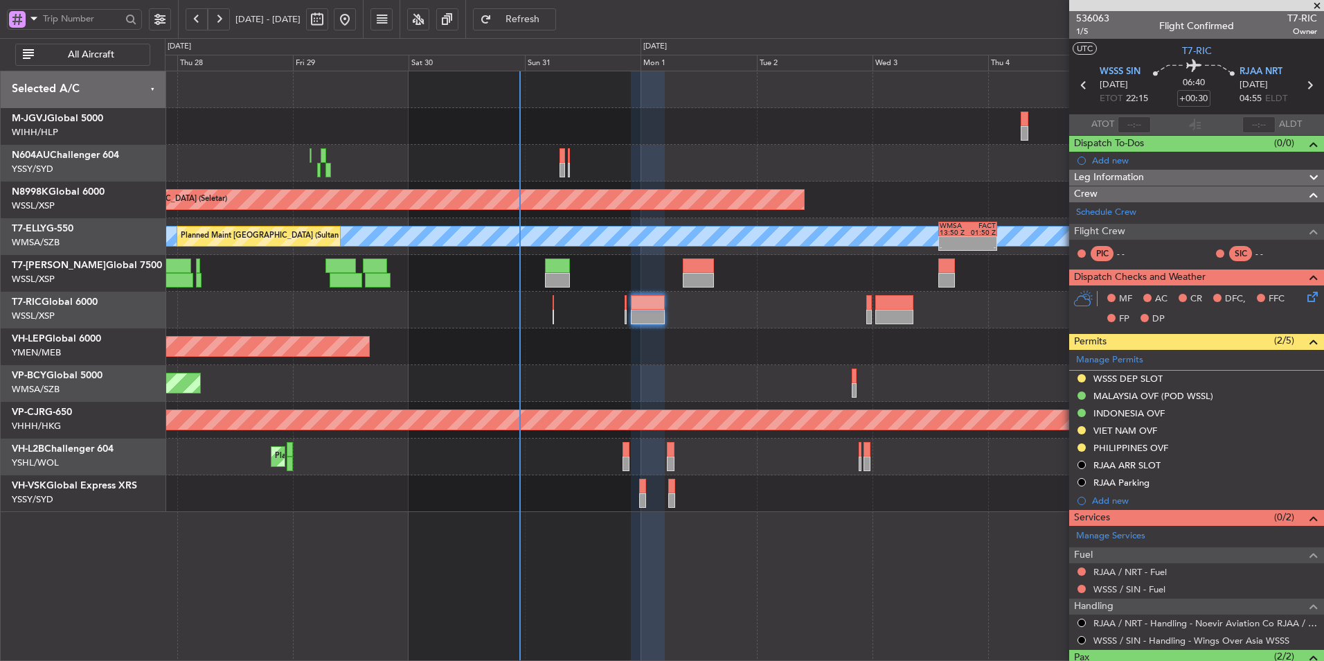
click at [639, 345] on div "Unplanned Maint Wichita (Wichita Mid-continent)" at bounding box center [744, 346] width 1159 height 37
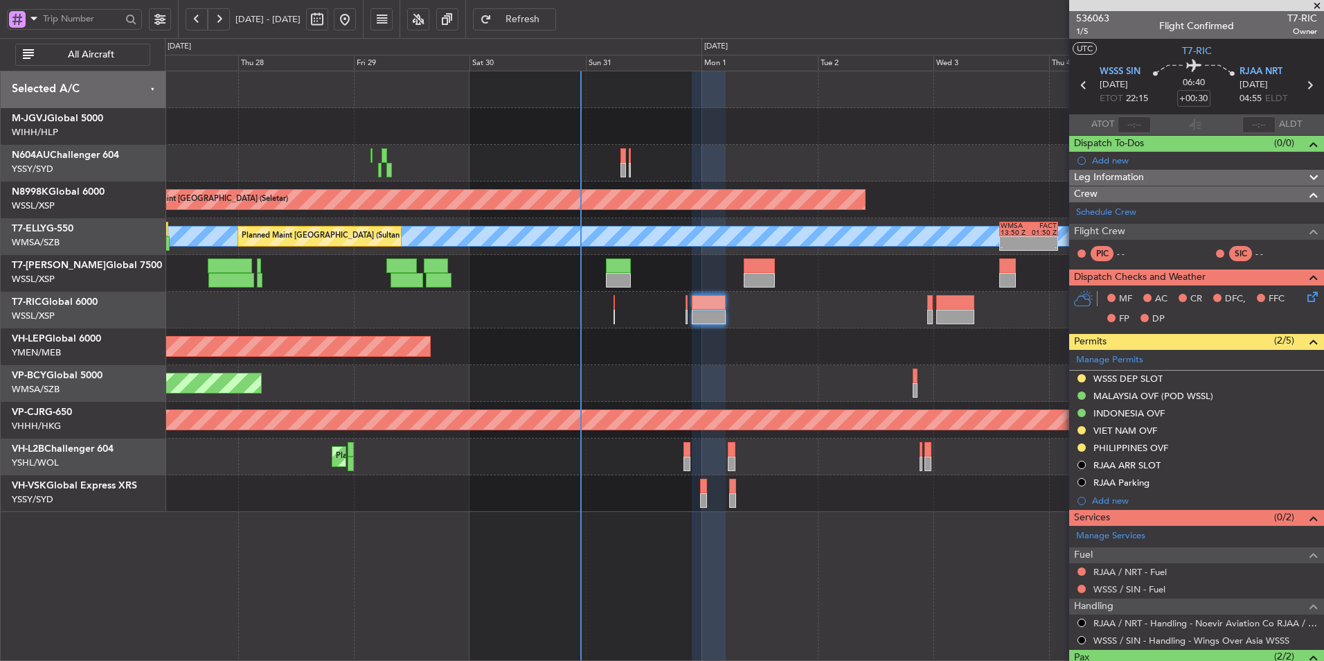
click at [757, 323] on div at bounding box center [744, 310] width 1159 height 37
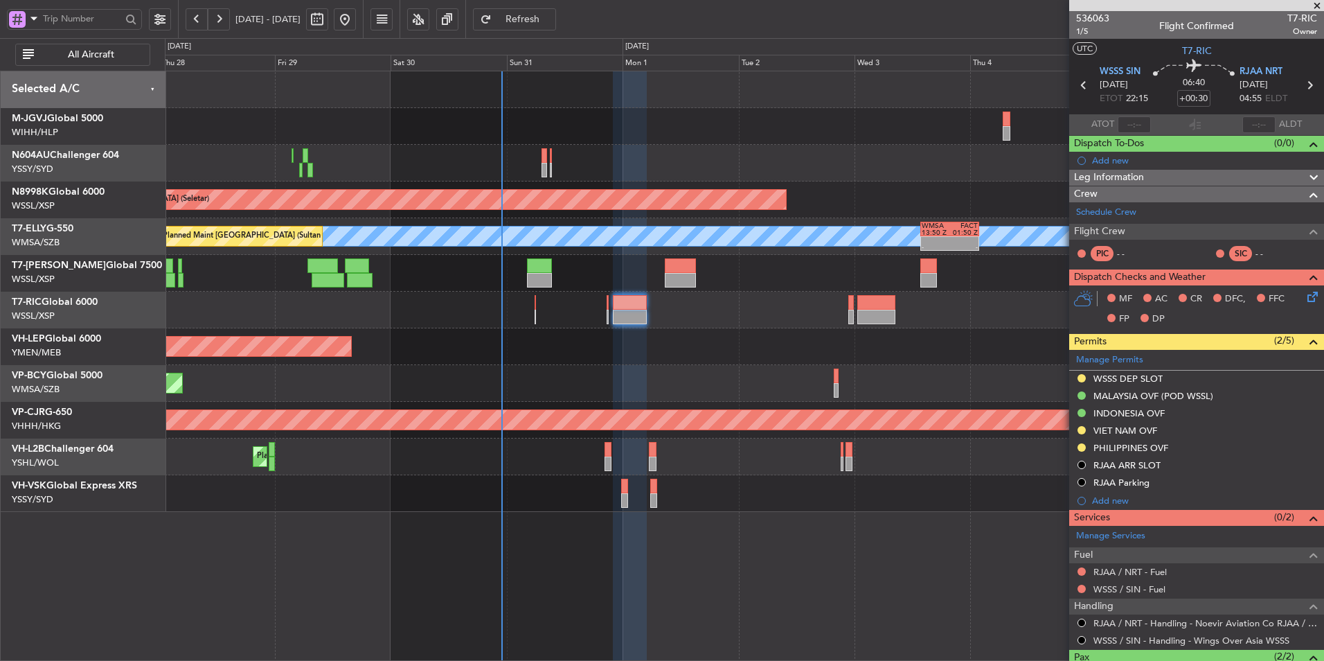
click at [668, 333] on div "Unplanned Maint Wichita (Wichita Mid-continent)" at bounding box center [744, 346] width 1159 height 37
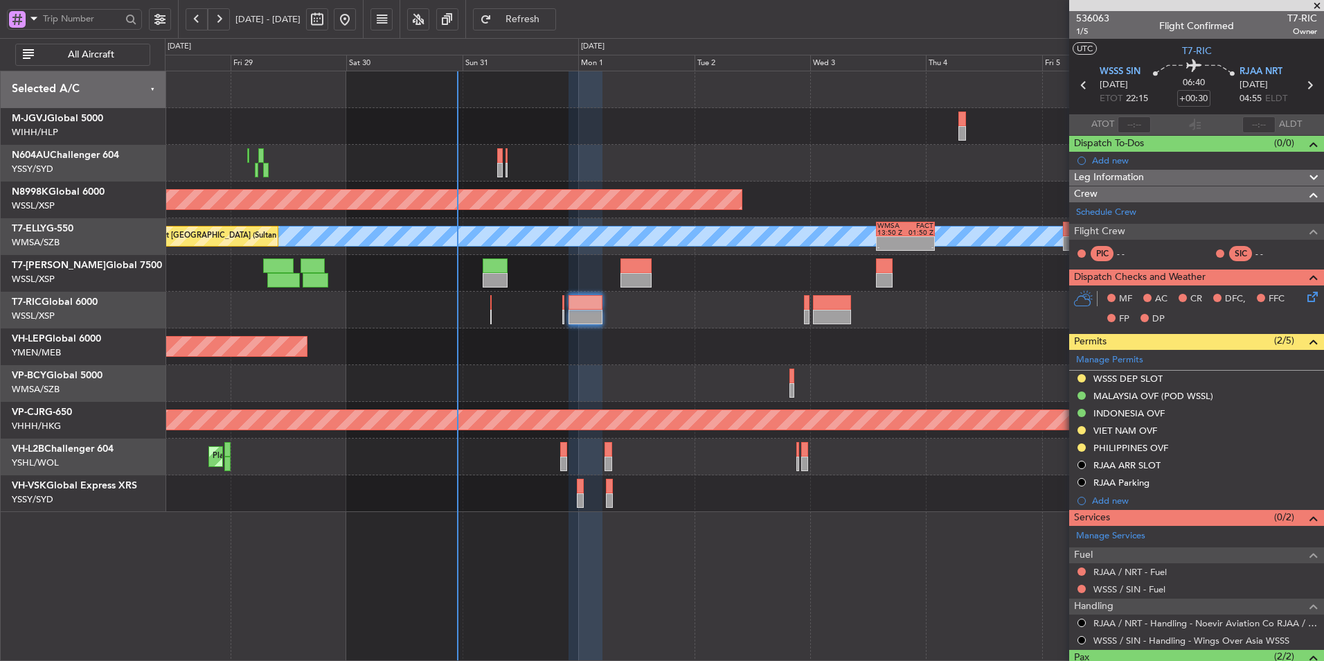
click at [748, 349] on div "Unplanned Maint Wichita (Wichita Mid-continent)" at bounding box center [744, 346] width 1159 height 37
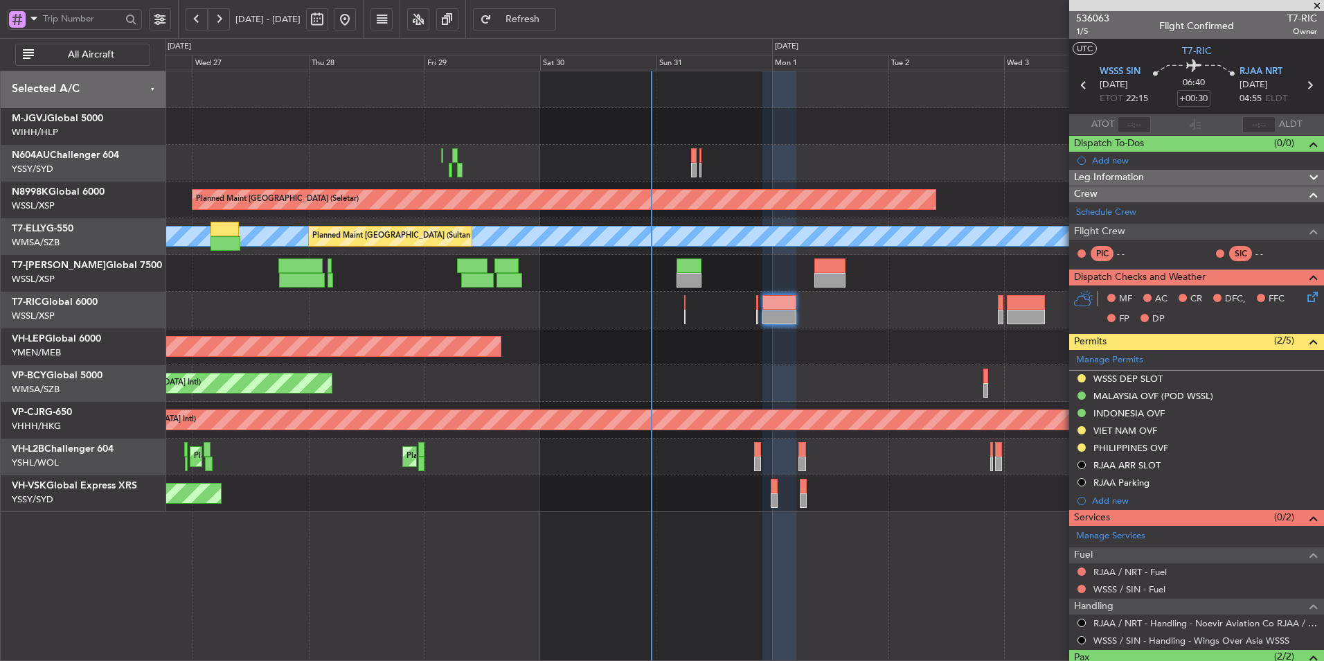
click at [716, 378] on div "Planned Maint [GEOGRAPHIC_DATA] (Halim Intl) Planned Maint [GEOGRAPHIC_DATA] (S…" at bounding box center [744, 291] width 1159 height 441
click at [601, 307] on div at bounding box center [744, 310] width 1159 height 37
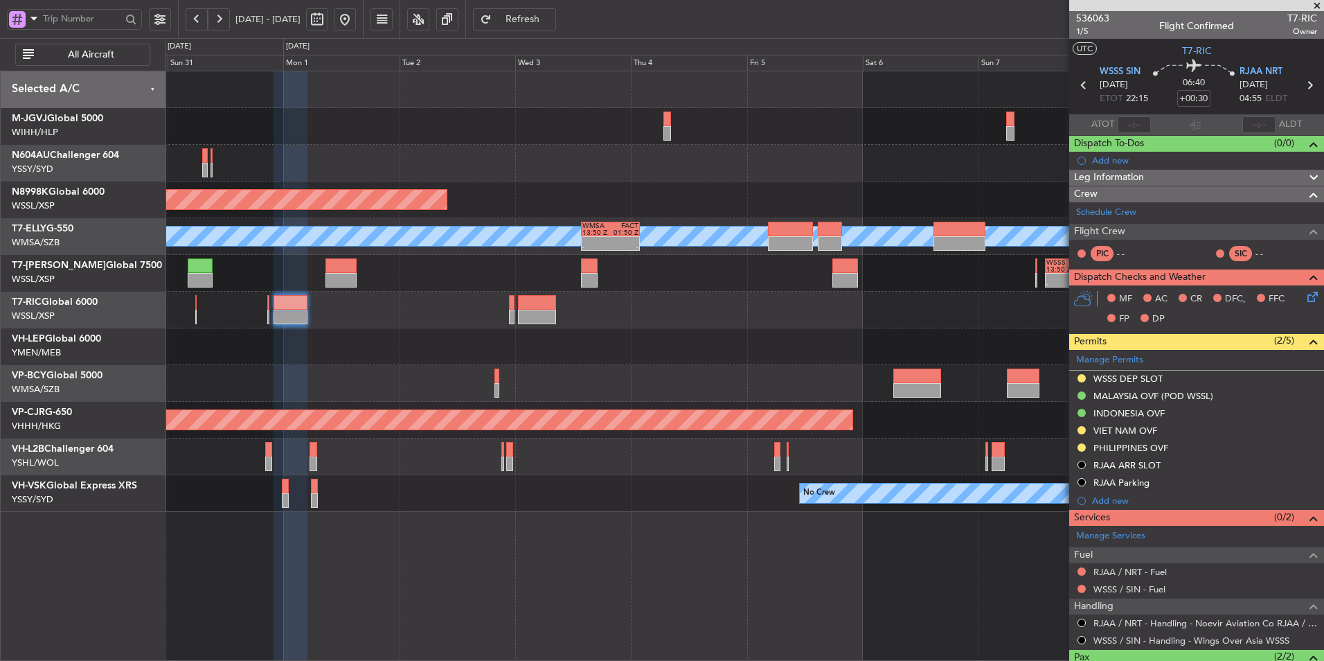
click at [631, 332] on div "Unplanned Maint Wichita (Wichita Mid-continent)" at bounding box center [744, 346] width 1159 height 37
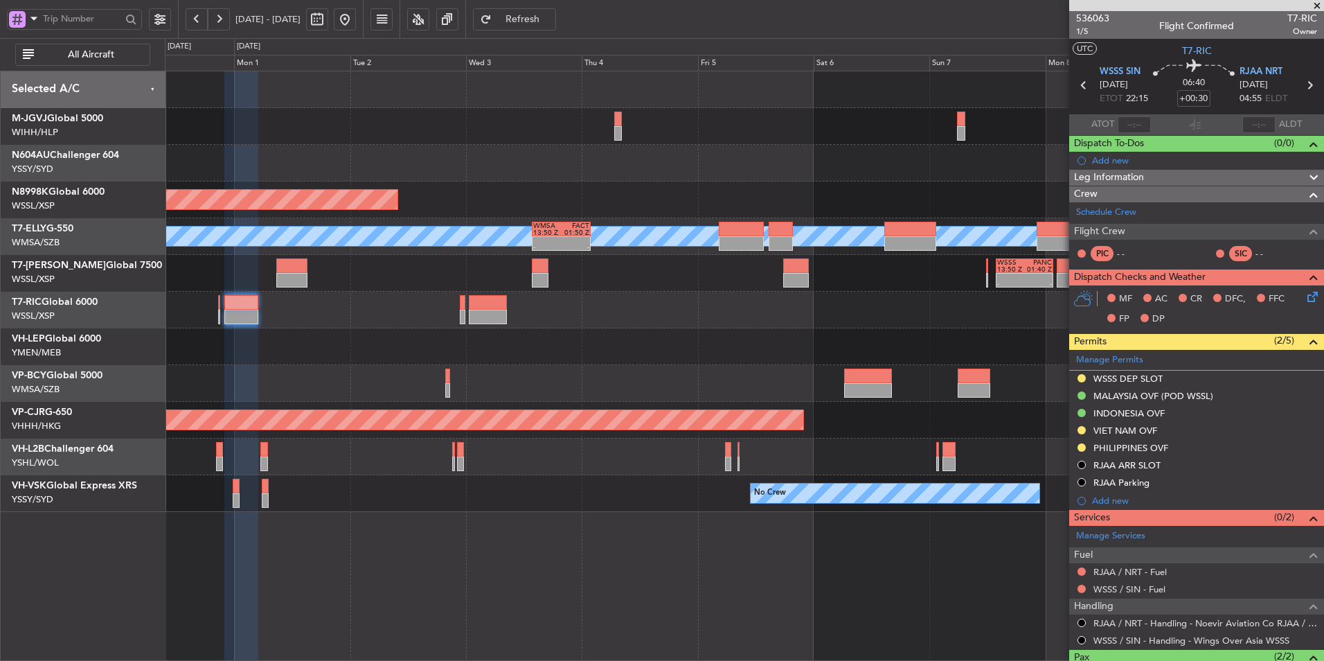
click at [676, 318] on div at bounding box center [744, 310] width 1159 height 37
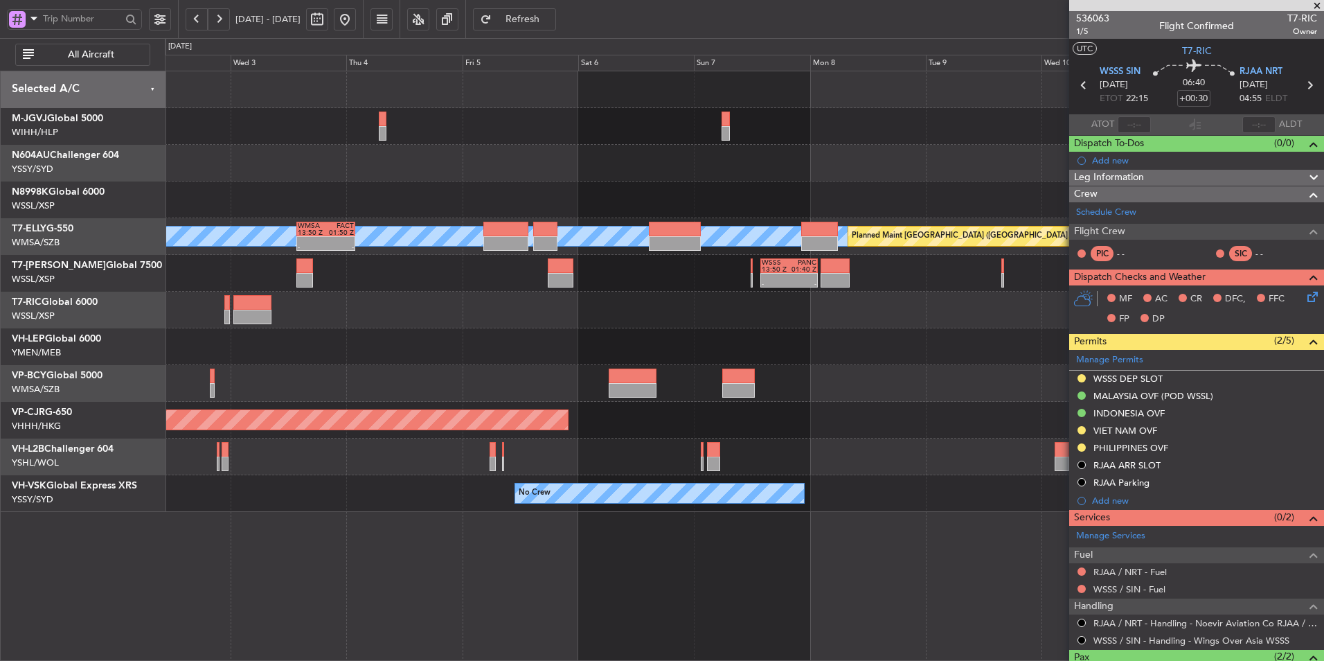
click at [397, 326] on div at bounding box center [744, 310] width 1159 height 37
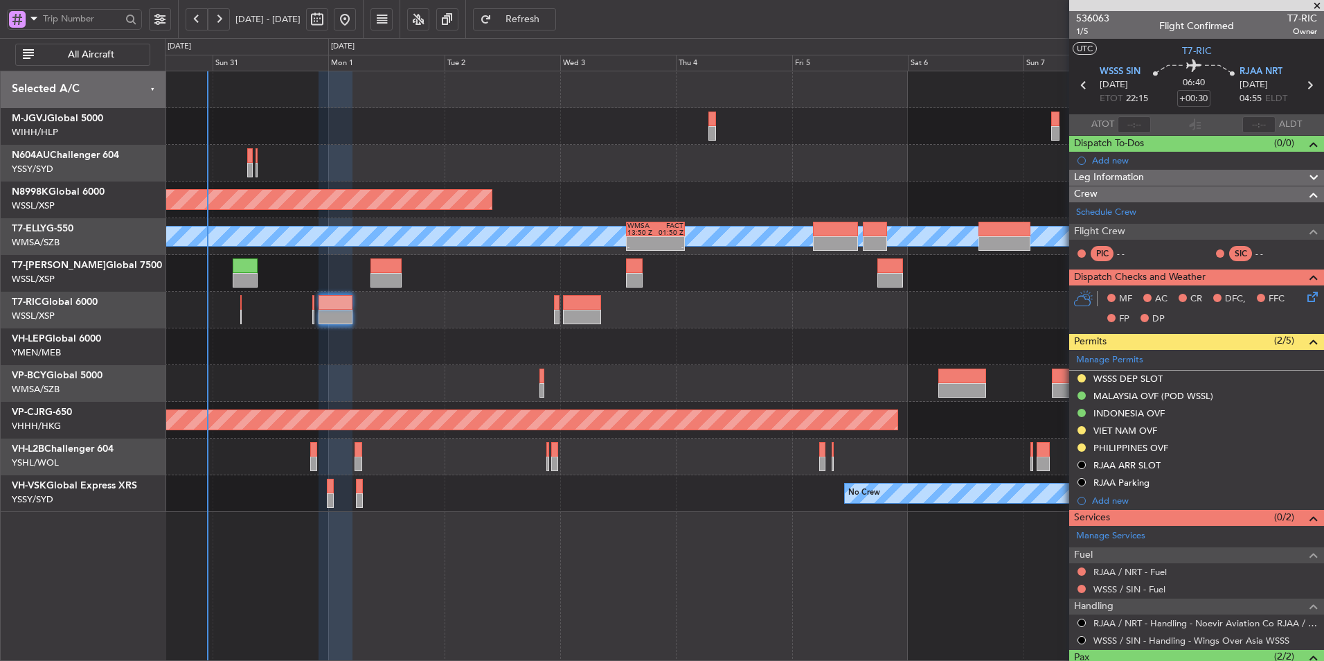
click at [762, 339] on div "Planned Maint [GEOGRAPHIC_DATA] (Seletar) [PERSON_NAME] Planned Maint [GEOGRAPH…" at bounding box center [744, 291] width 1159 height 441
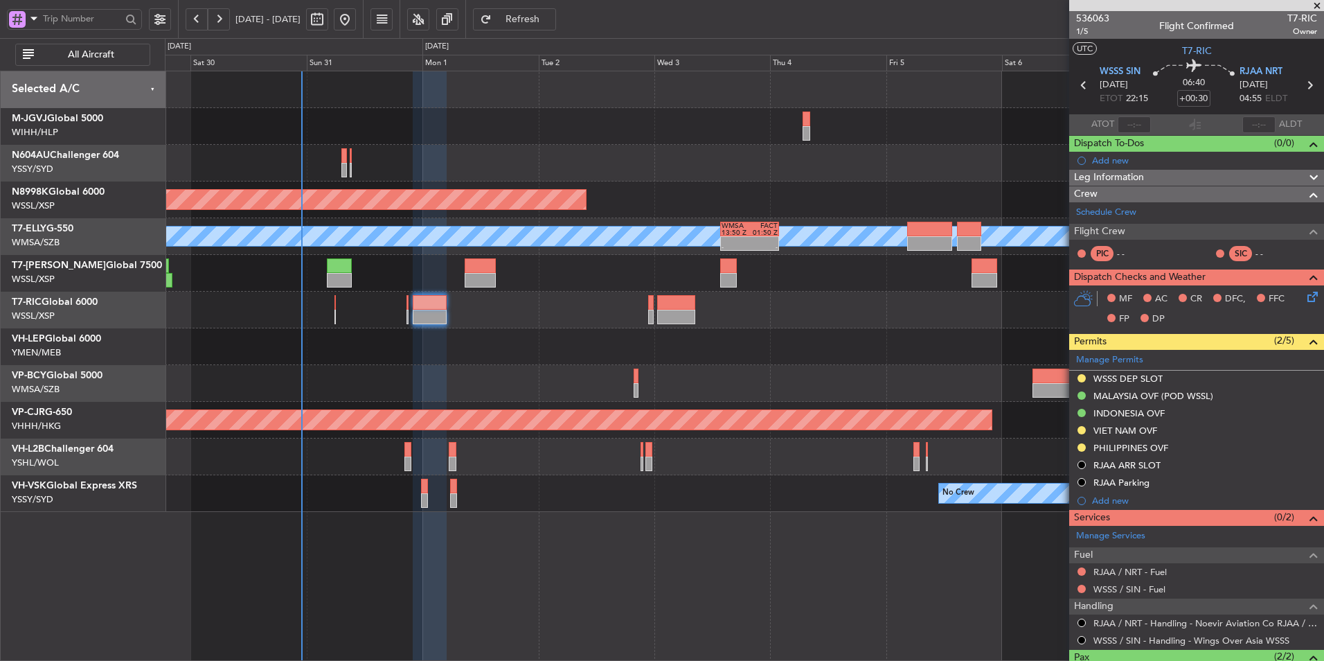
click at [769, 375] on div "Planned Maint [GEOGRAPHIC_DATA] ([GEOGRAPHIC_DATA] Intl)" at bounding box center [744, 383] width 1159 height 37
